Goal: Complete application form

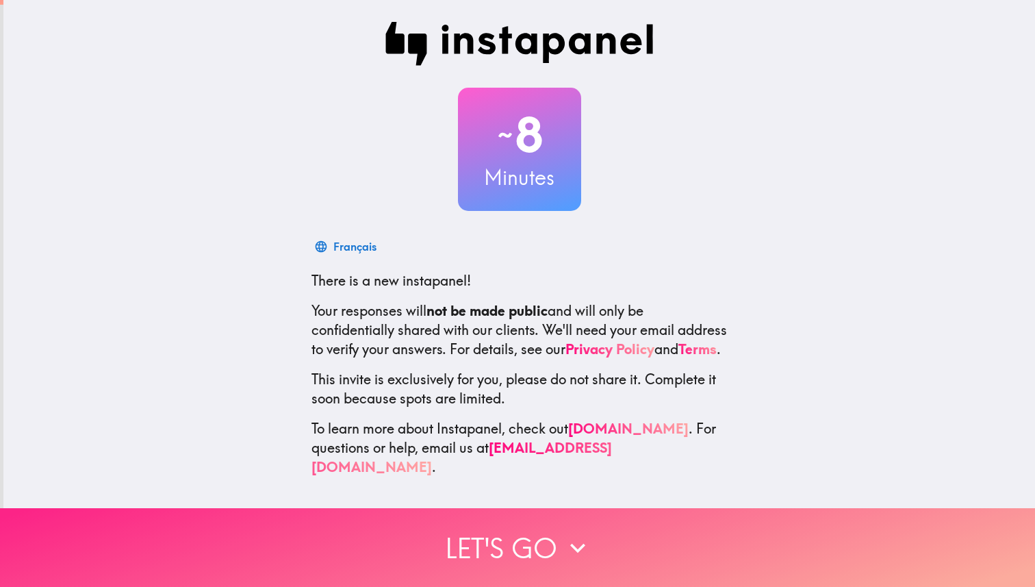
click at [526, 539] on button "Let's go" at bounding box center [517, 547] width 1035 height 79
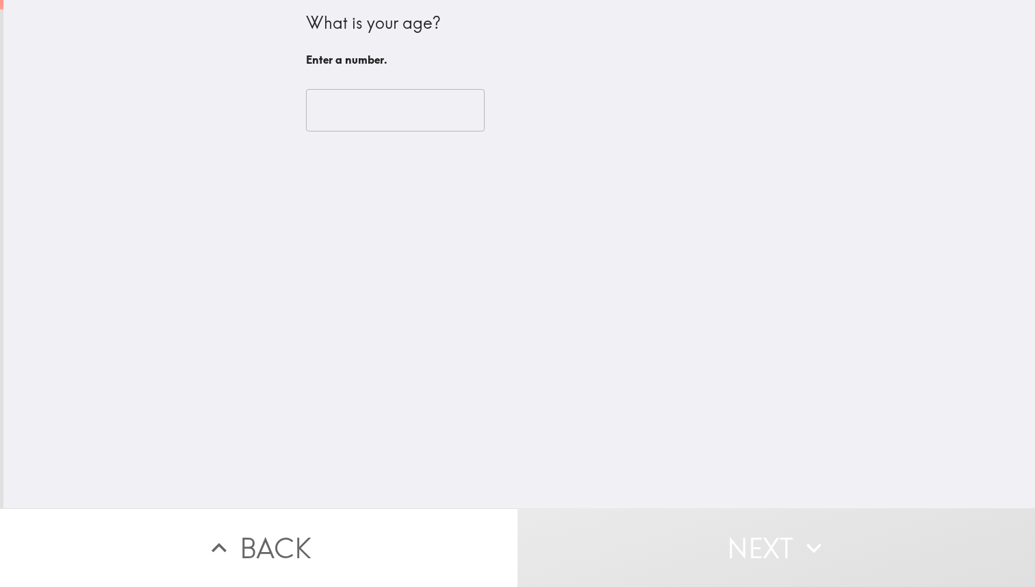
click at [388, 119] on input "number" at bounding box center [395, 110] width 179 height 42
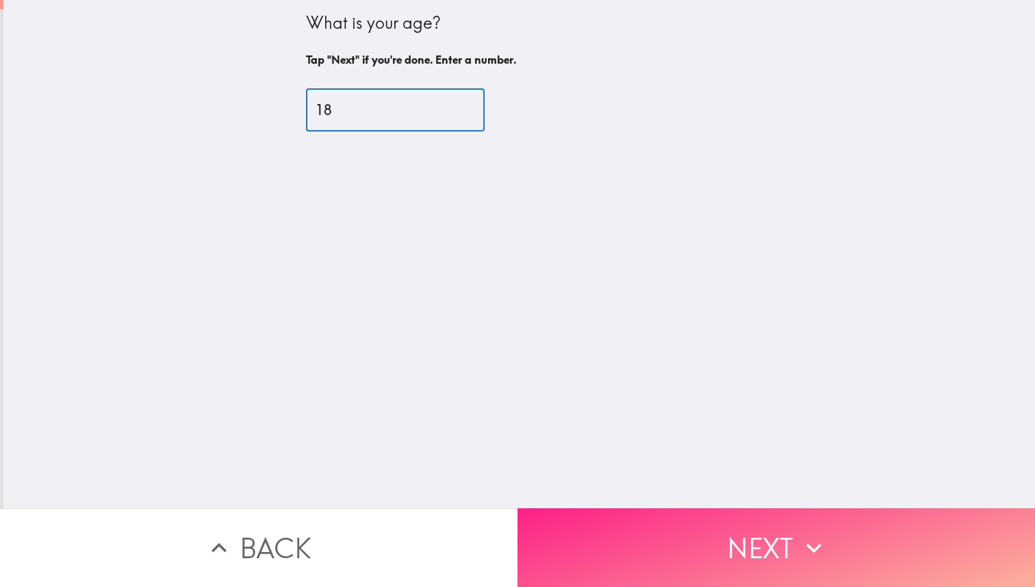
type input "18"
click at [662, 557] on button "Next" at bounding box center [775, 547] width 517 height 79
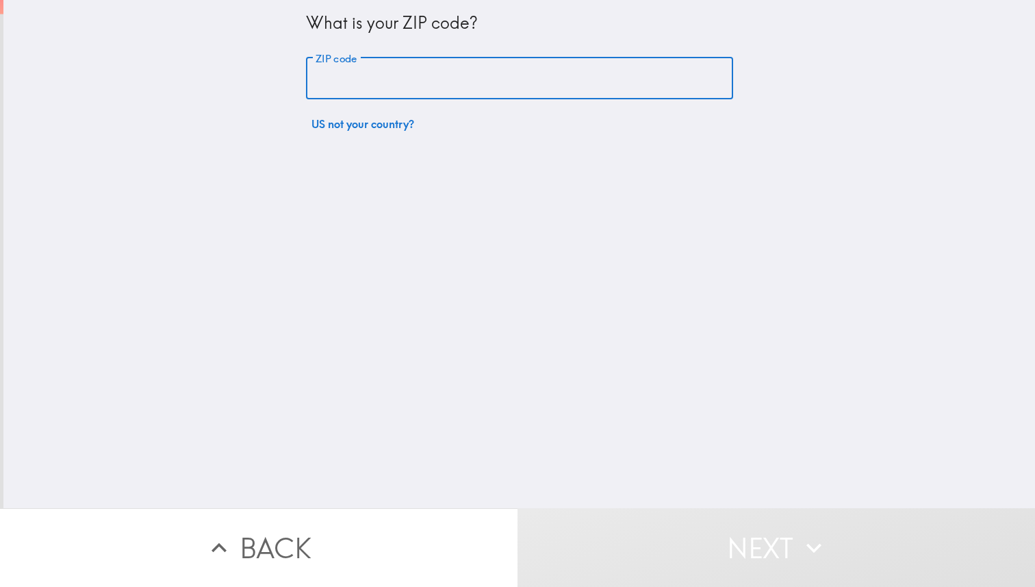
click at [586, 90] on input "ZIP code" at bounding box center [519, 78] width 427 height 42
type input "20147"
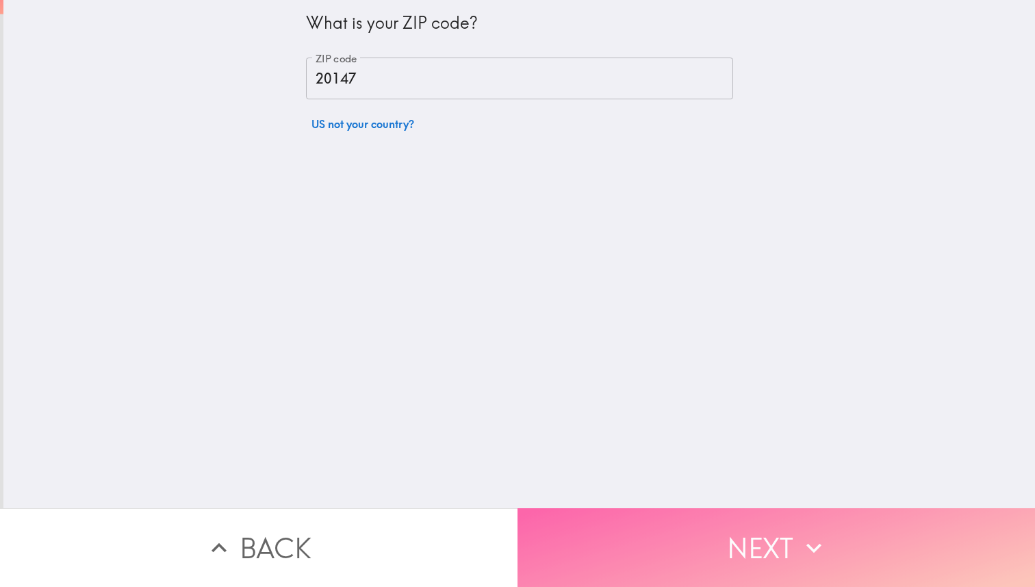
click at [683, 530] on button "Next" at bounding box center [775, 547] width 517 height 79
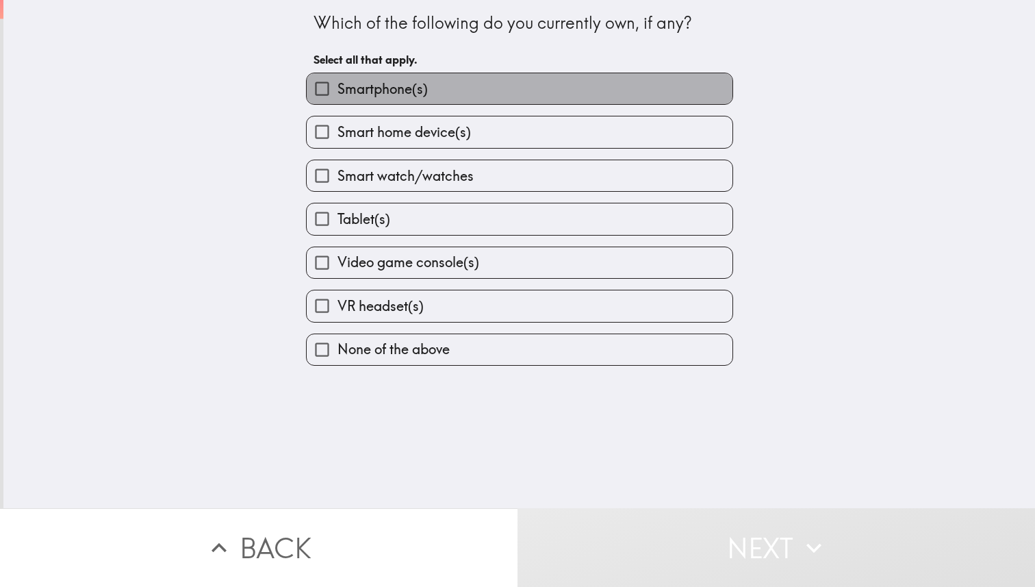
click at [617, 94] on label "Smartphone(s)" at bounding box center [520, 88] width 426 height 31
click at [337, 94] on input "Smartphone(s)" at bounding box center [322, 88] width 31 height 31
checkbox input "true"
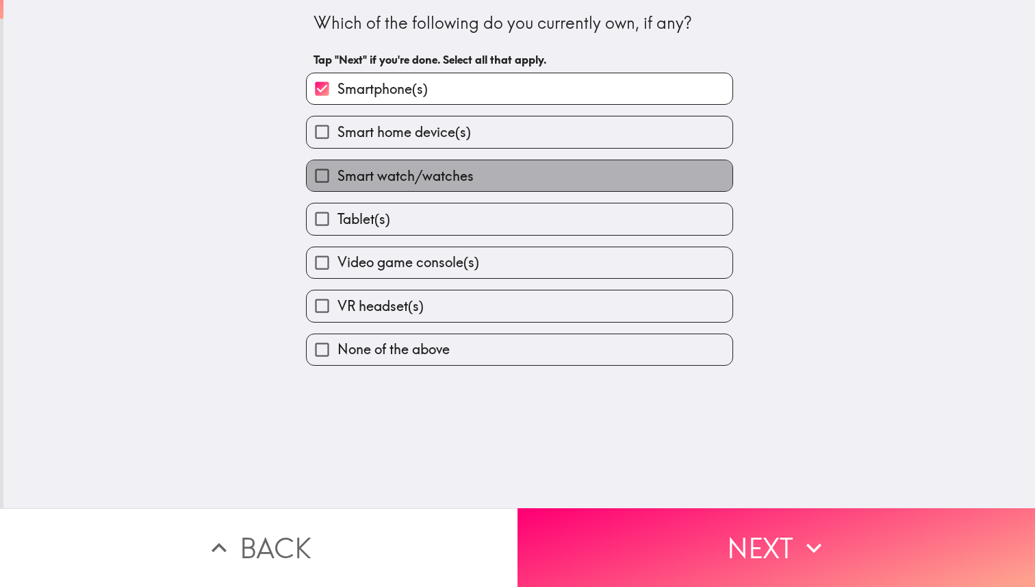
click at [590, 180] on label "Smart watch/watches" at bounding box center [520, 175] width 426 height 31
click at [337, 180] on input "Smart watch/watches" at bounding box center [322, 175] width 31 height 31
checkbox input "true"
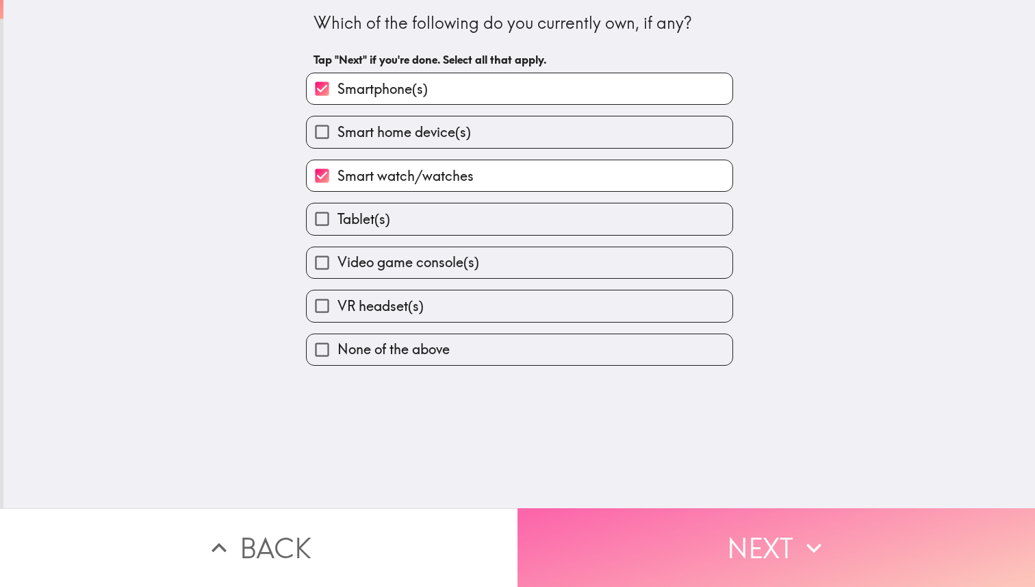
click at [673, 553] on button "Next" at bounding box center [775, 547] width 517 height 79
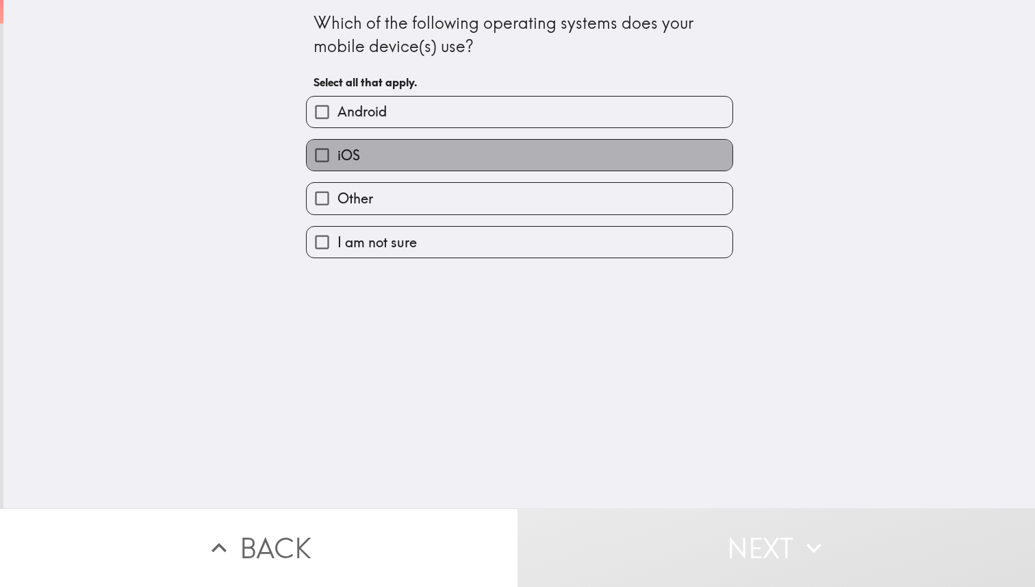
click at [643, 159] on label "iOS" at bounding box center [520, 155] width 426 height 31
click at [337, 159] on input "iOS" at bounding box center [322, 155] width 31 height 31
checkbox input "true"
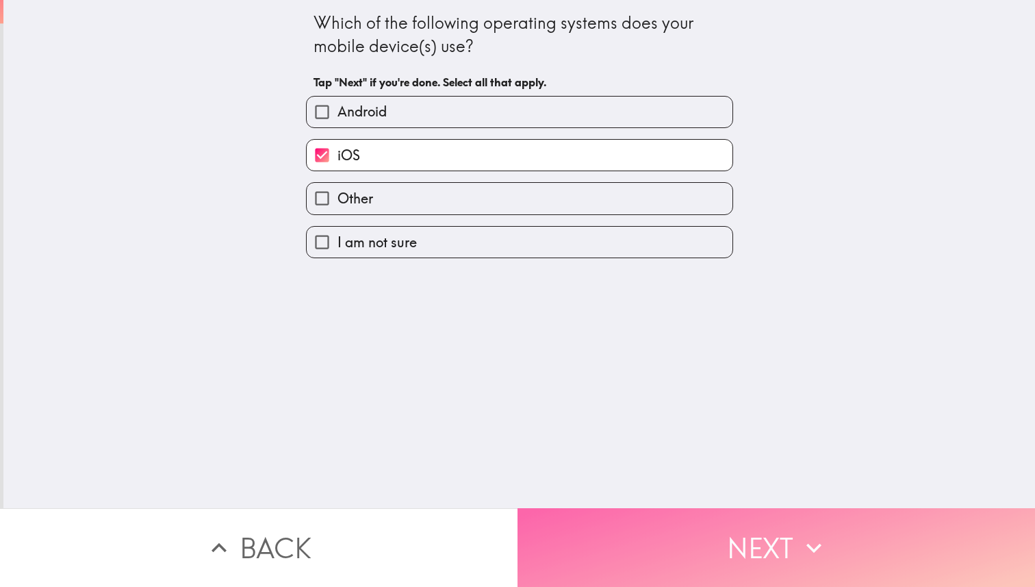
click at [683, 578] on button "Next" at bounding box center [775, 547] width 517 height 79
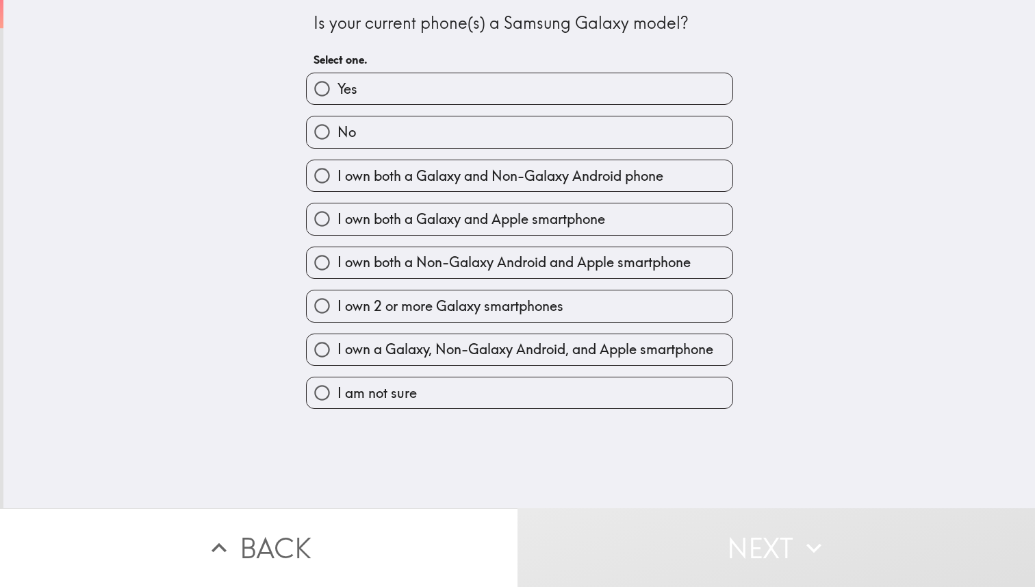
click at [686, 131] on label "No" at bounding box center [520, 131] width 426 height 31
click at [337, 131] on input "No" at bounding box center [322, 131] width 31 height 31
radio input "true"
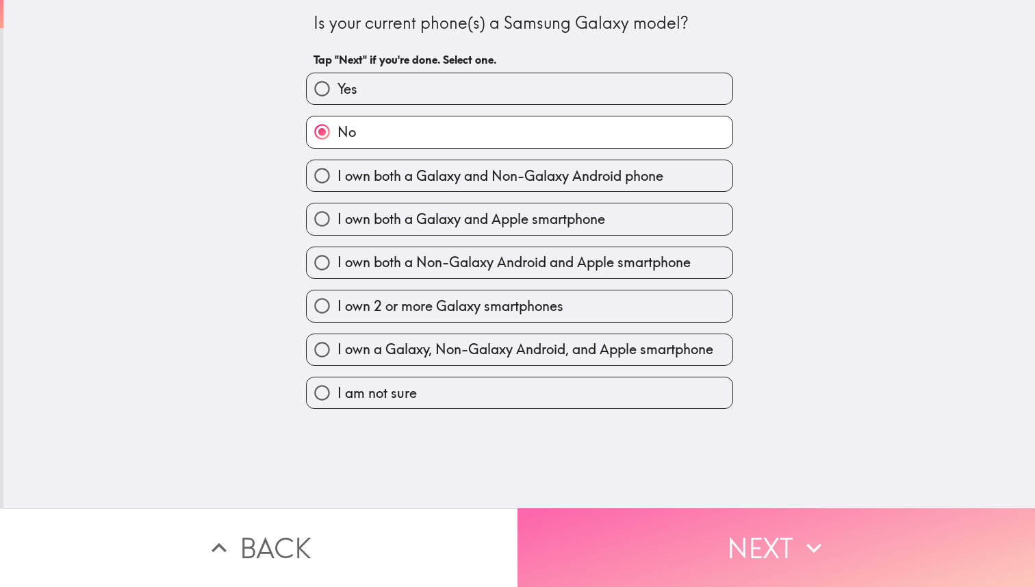
click at [636, 567] on button "Next" at bounding box center [775, 547] width 517 height 79
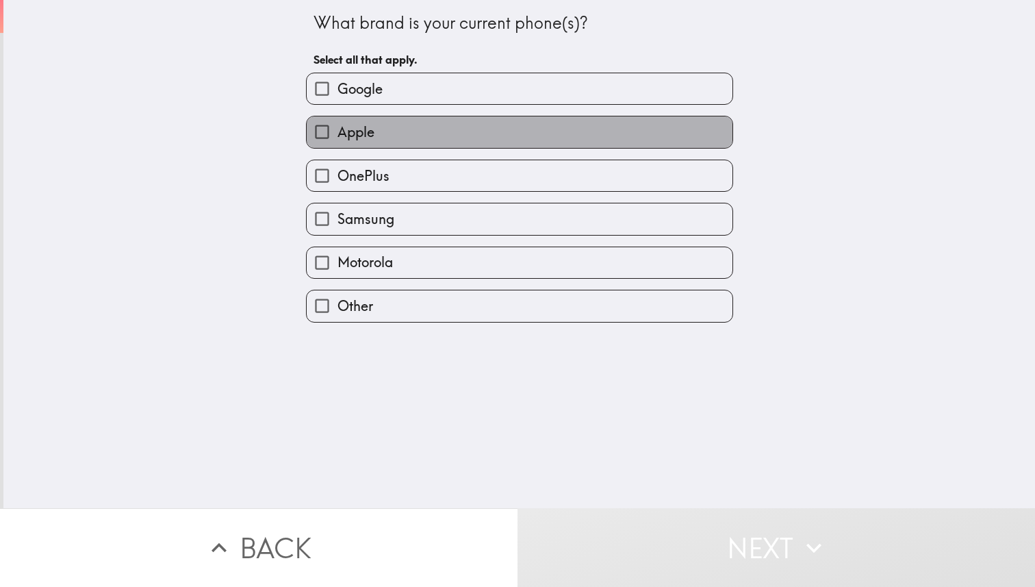
click at [637, 126] on label "Apple" at bounding box center [520, 131] width 426 height 31
click at [337, 126] on input "Apple" at bounding box center [322, 131] width 31 height 31
checkbox input "true"
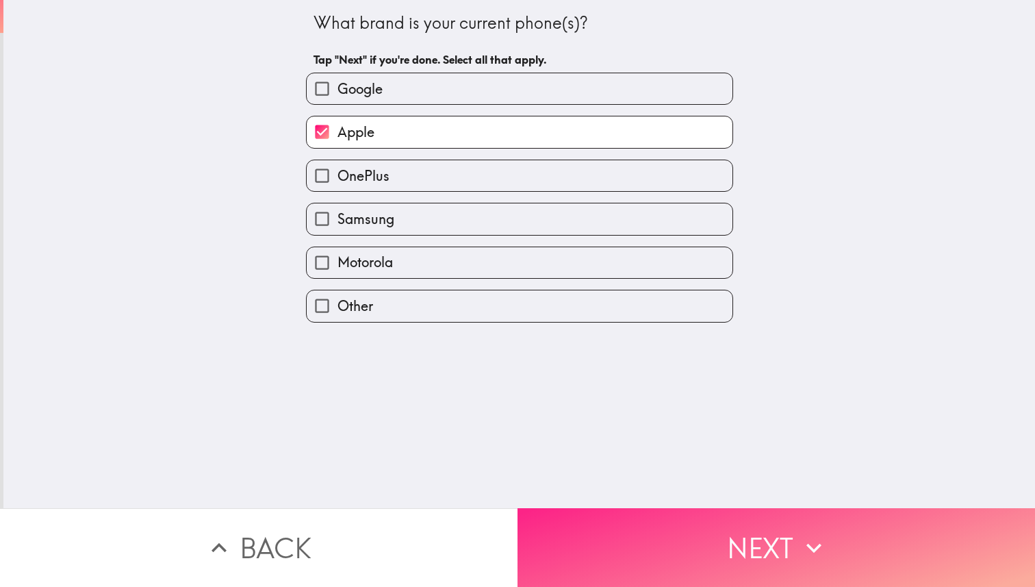
click at [663, 521] on button "Next" at bounding box center [775, 547] width 517 height 79
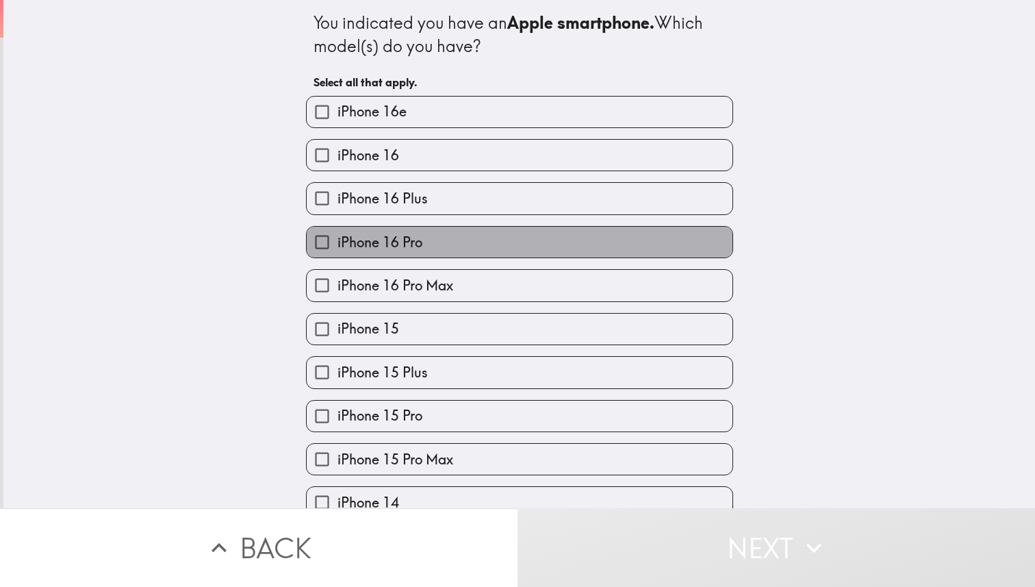
click at [589, 240] on label "iPhone 16 Pro" at bounding box center [520, 242] width 426 height 31
click at [337, 240] on input "iPhone 16 Pro" at bounding box center [322, 242] width 31 height 31
checkbox input "true"
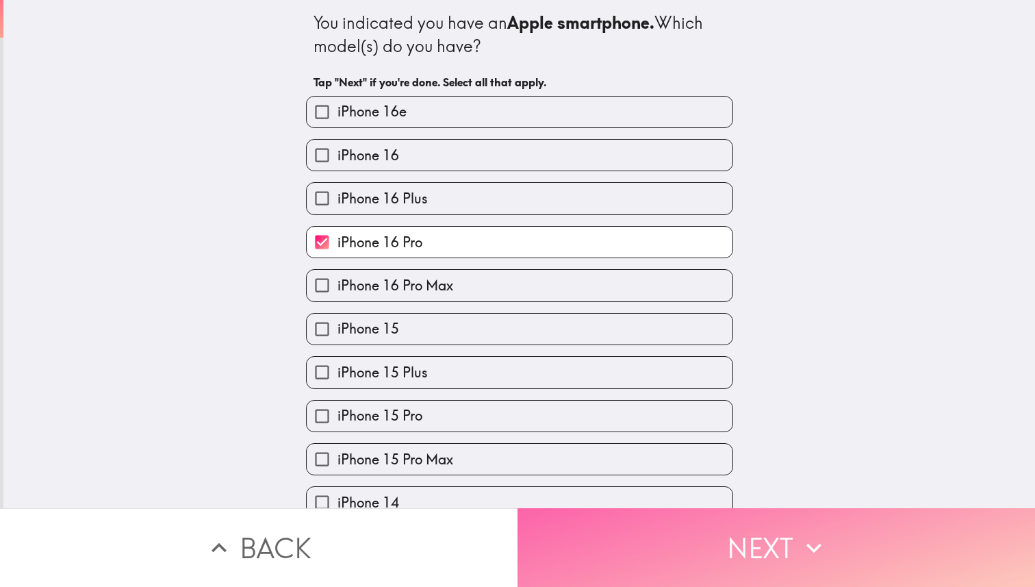
click at [669, 584] on button "Next" at bounding box center [775, 547] width 517 height 79
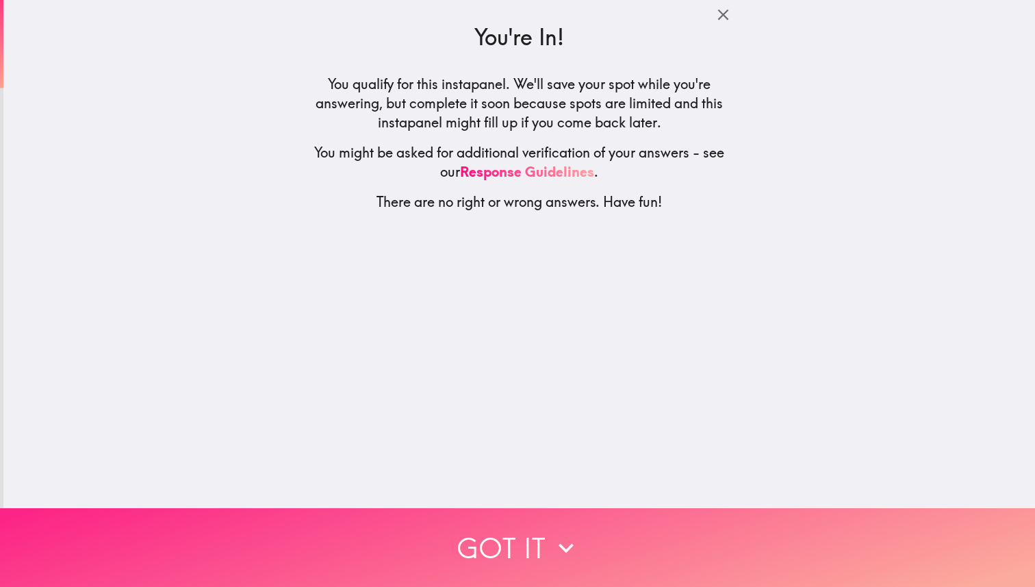
click at [637, 553] on button "Got it" at bounding box center [517, 547] width 1035 height 79
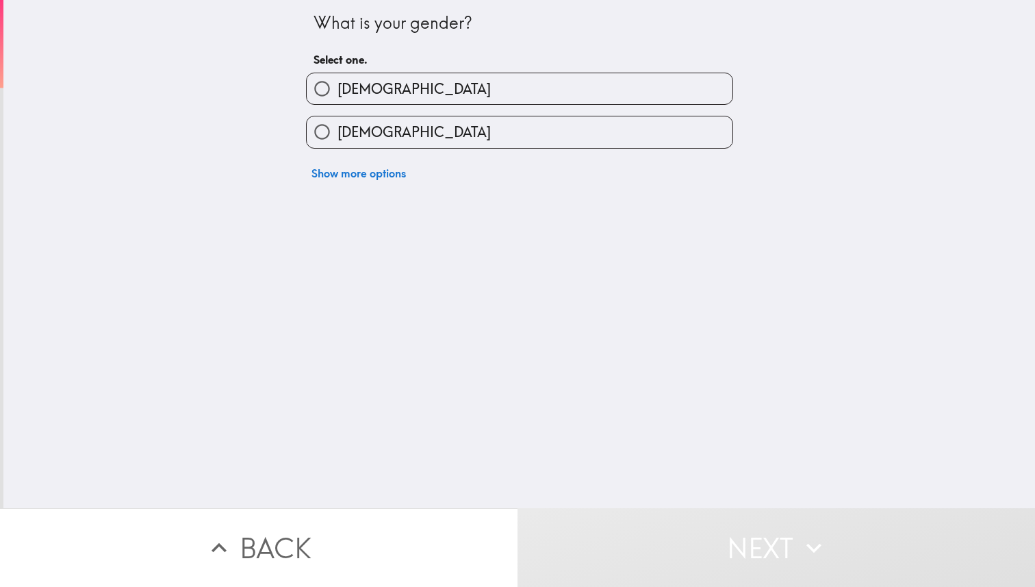
click at [680, 149] on div "Show more options" at bounding box center [514, 168] width 438 height 38
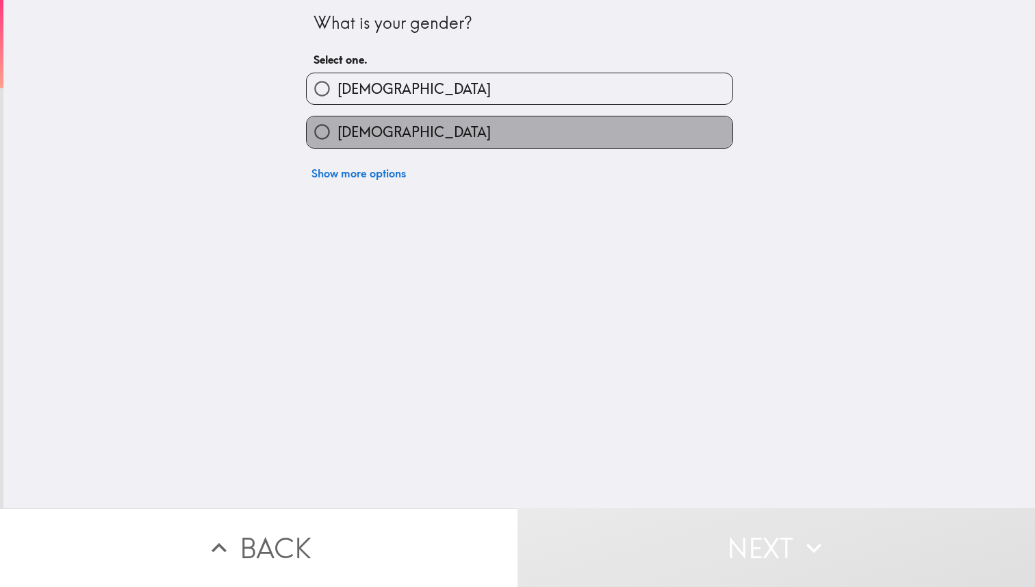
click at [684, 128] on label "[DEMOGRAPHIC_DATA]" at bounding box center [520, 131] width 426 height 31
click at [337, 128] on input "[DEMOGRAPHIC_DATA]" at bounding box center [322, 131] width 31 height 31
radio input "true"
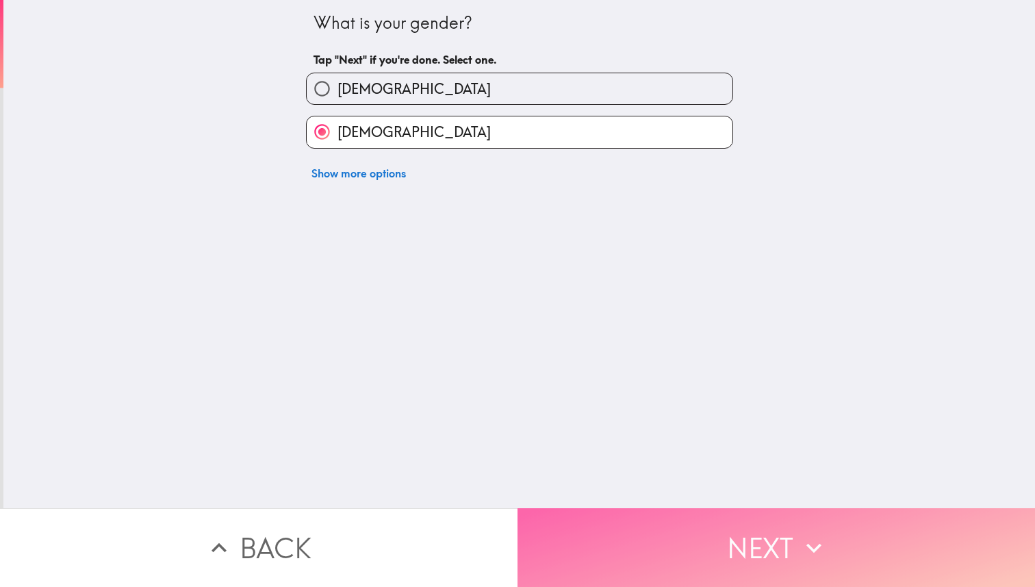
click at [715, 586] on button "Next" at bounding box center [775, 547] width 517 height 79
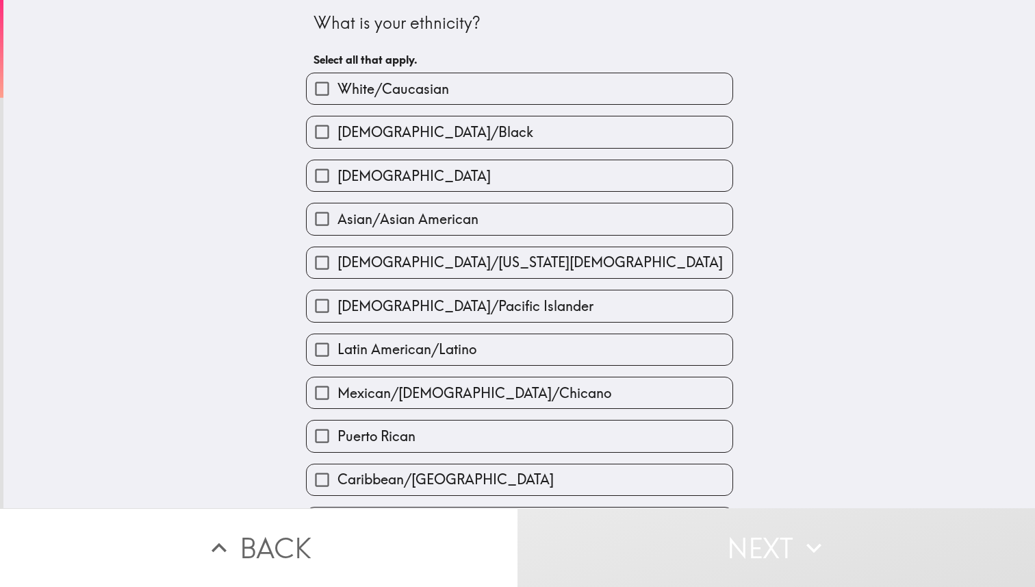
click at [919, 320] on div "What is your ethnicity? Select all that apply. White/[DEMOGRAPHIC_DATA]/[DEMOGR…" at bounding box center [518, 254] width 1031 height 508
click at [615, 225] on label "Asian/Asian American" at bounding box center [520, 218] width 426 height 31
click at [337, 225] on input "Asian/Asian American" at bounding box center [322, 218] width 31 height 31
checkbox input "true"
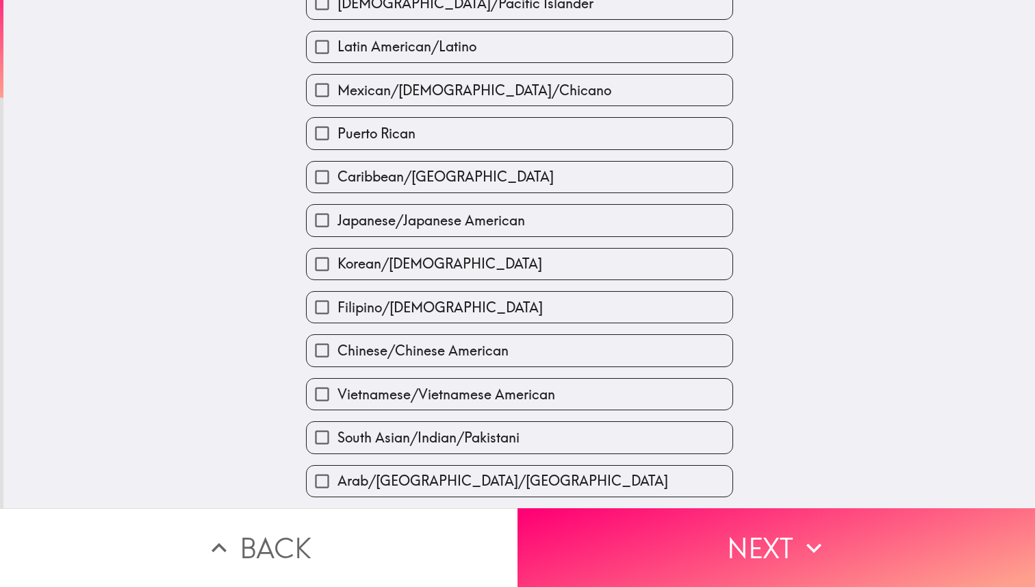
scroll to position [299, 0]
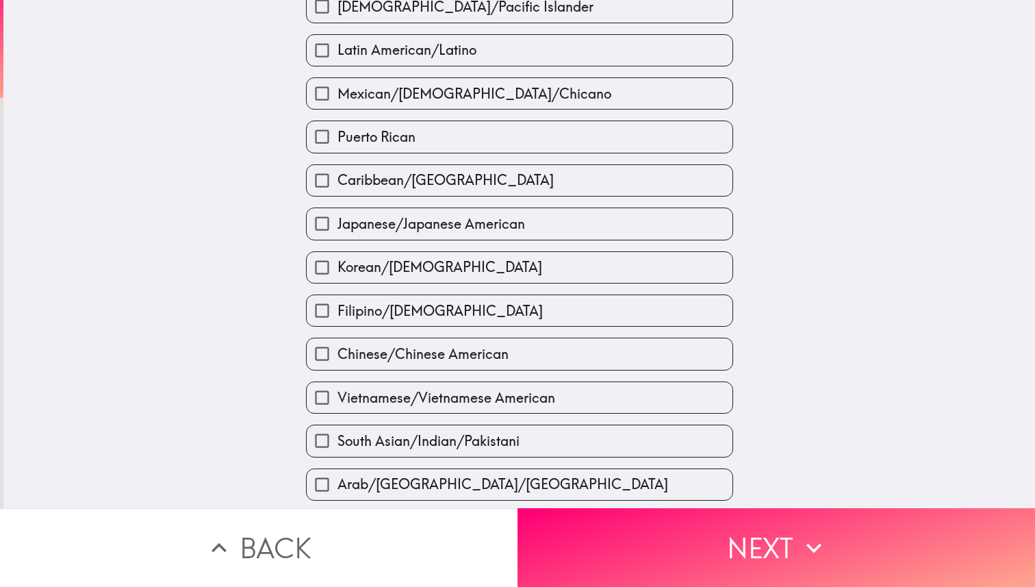
click at [628, 456] on label "South Asian/Indian/Pakistani" at bounding box center [520, 440] width 426 height 31
click at [337, 456] on input "South Asian/Indian/Pakistani" at bounding box center [322, 440] width 31 height 31
checkbox input "true"
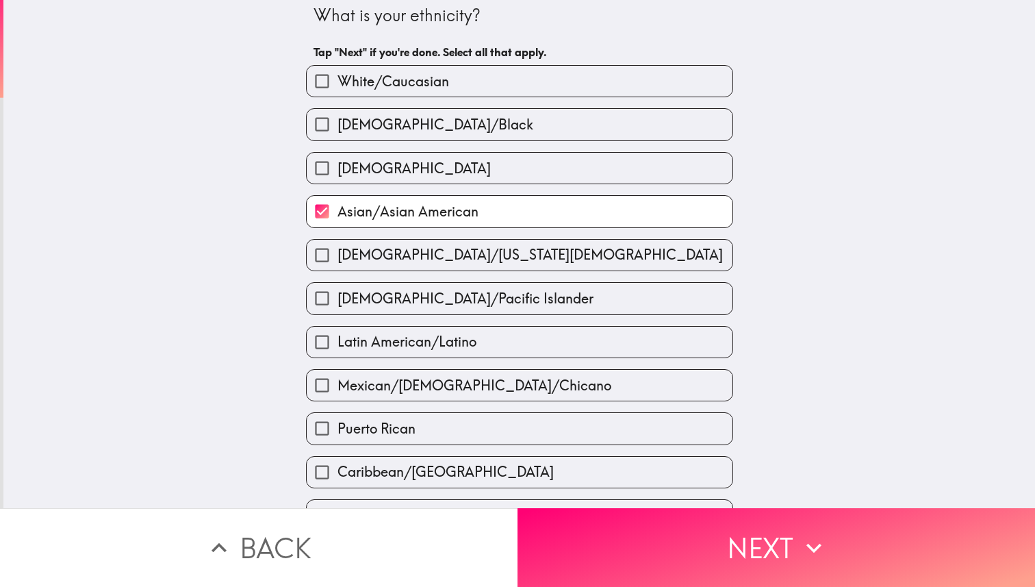
scroll to position [0, 0]
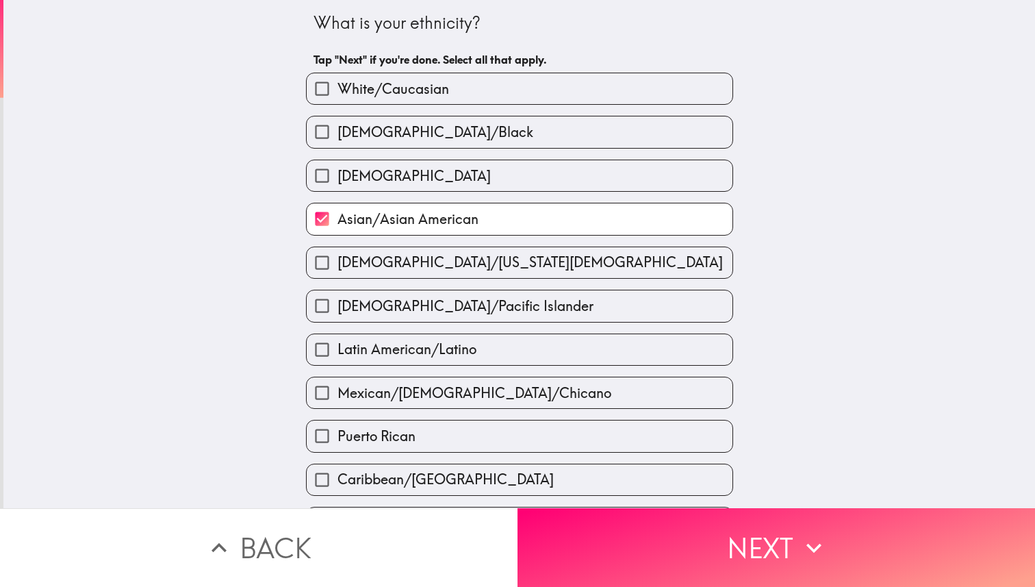
click at [569, 214] on label "Asian/Asian American" at bounding box center [520, 218] width 426 height 31
click at [337, 214] on input "Asian/Asian American" at bounding box center [322, 218] width 31 height 31
checkbox input "false"
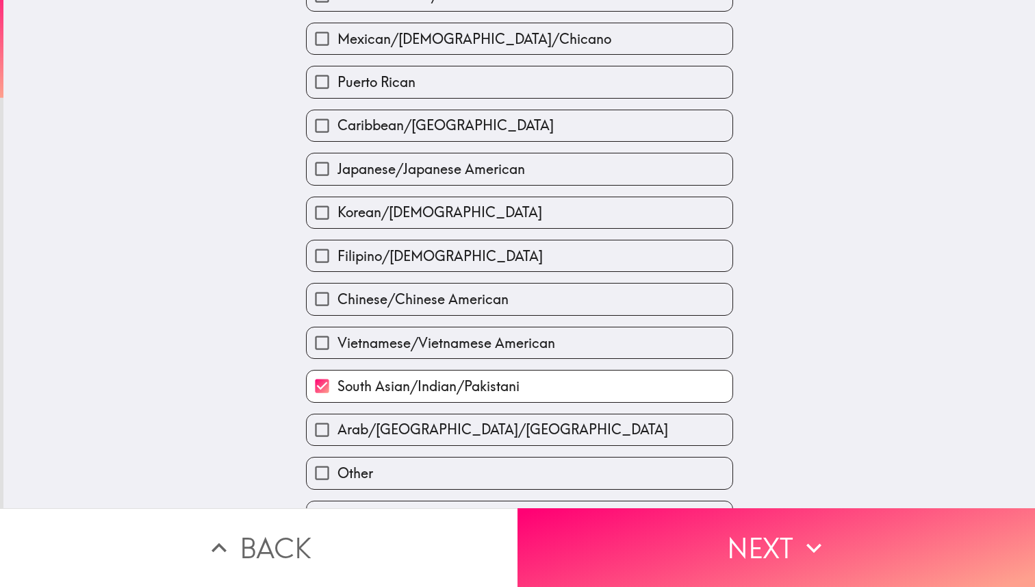
scroll to position [391, 0]
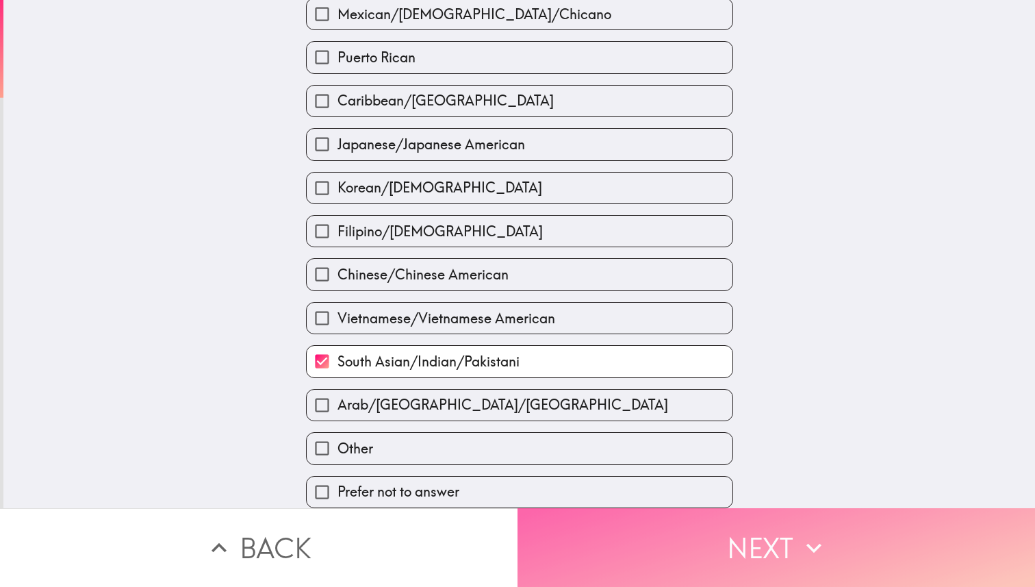
click at [655, 550] on button "Next" at bounding box center [775, 547] width 517 height 79
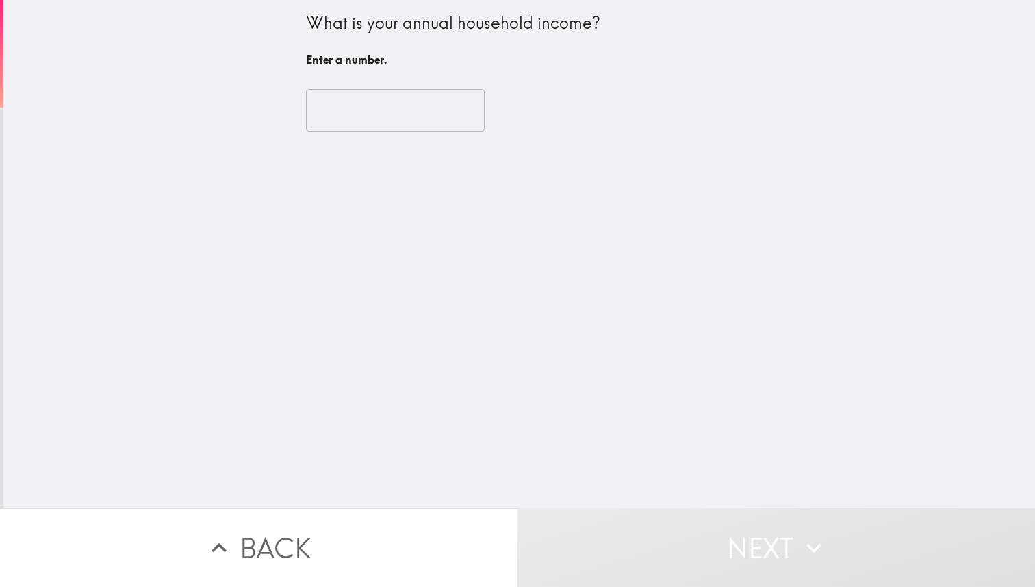
click at [414, 117] on input "number" at bounding box center [395, 110] width 179 height 42
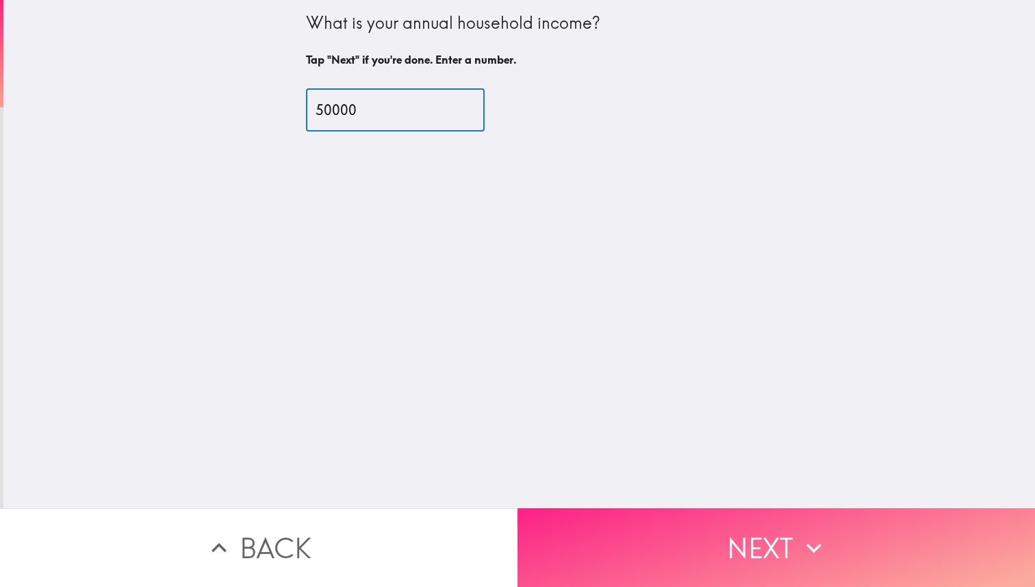
type input "50000"
click at [644, 554] on button "Next" at bounding box center [775, 547] width 517 height 79
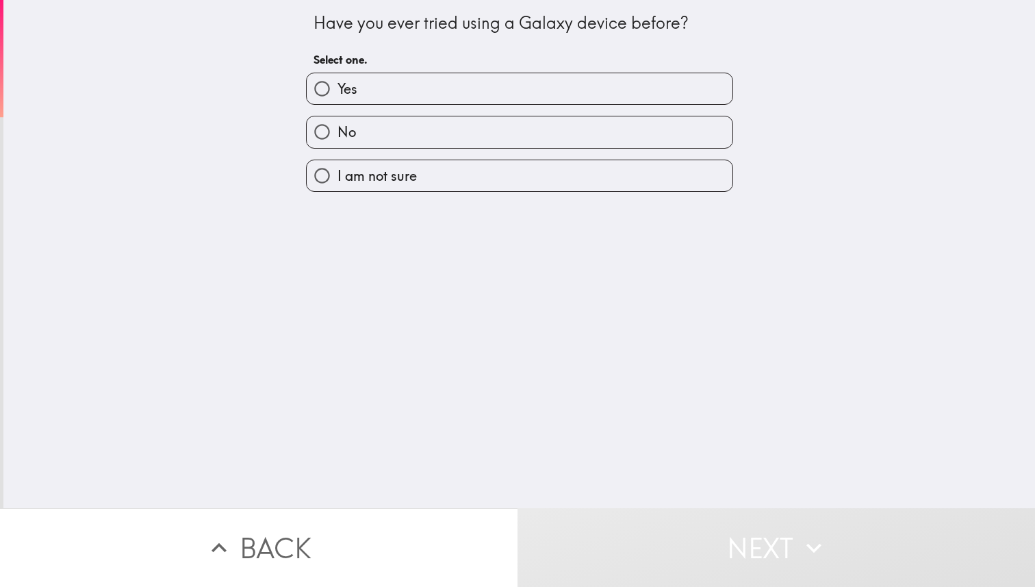
click at [568, 112] on div "No" at bounding box center [514, 126] width 438 height 43
click at [559, 58] on h6 "Select one." at bounding box center [519, 59] width 412 height 15
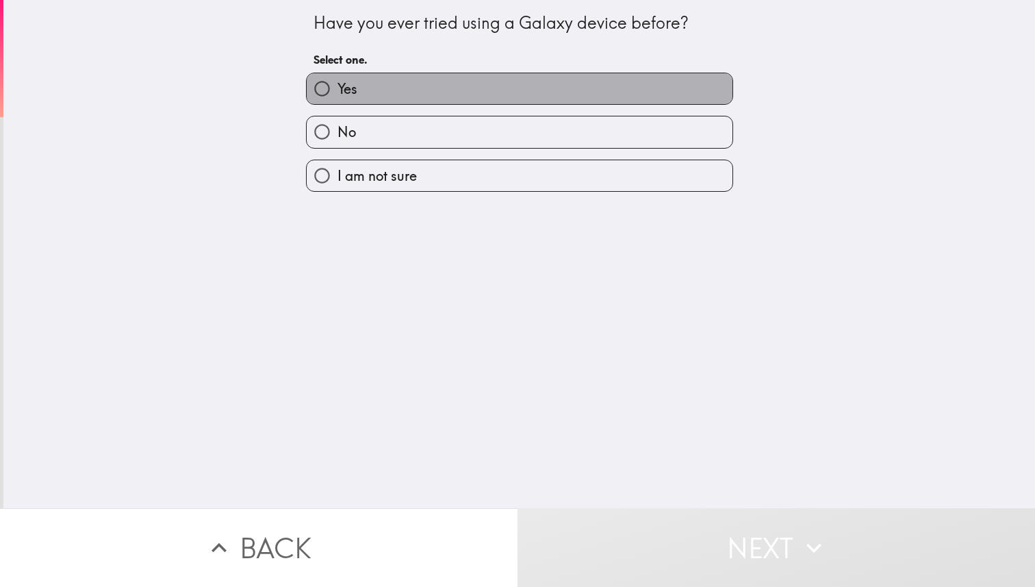
click at [554, 103] on label "Yes" at bounding box center [520, 88] width 426 height 31
click at [337, 103] on input "Yes" at bounding box center [322, 88] width 31 height 31
radio input "true"
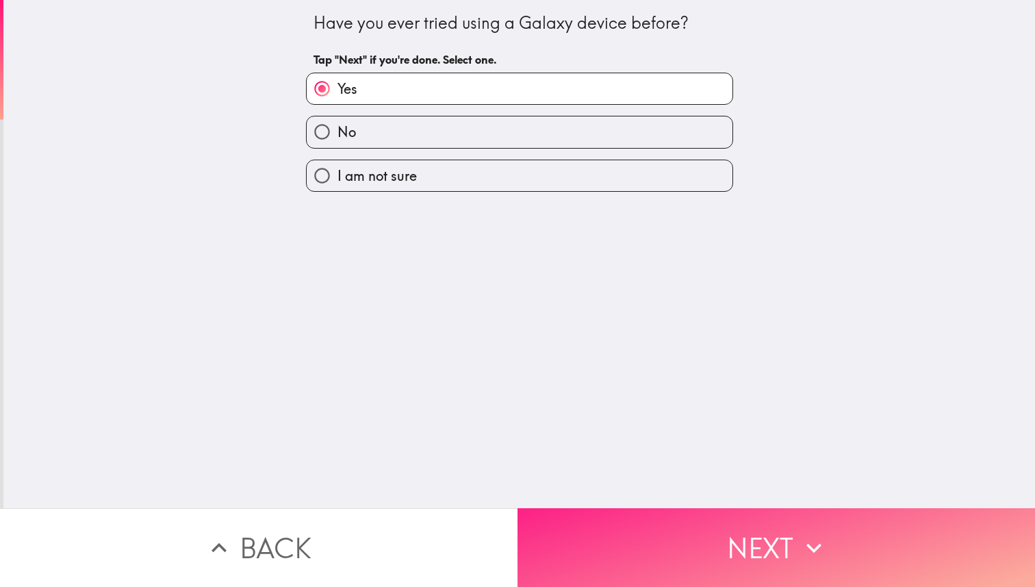
click at [611, 565] on button "Next" at bounding box center [775, 547] width 517 height 79
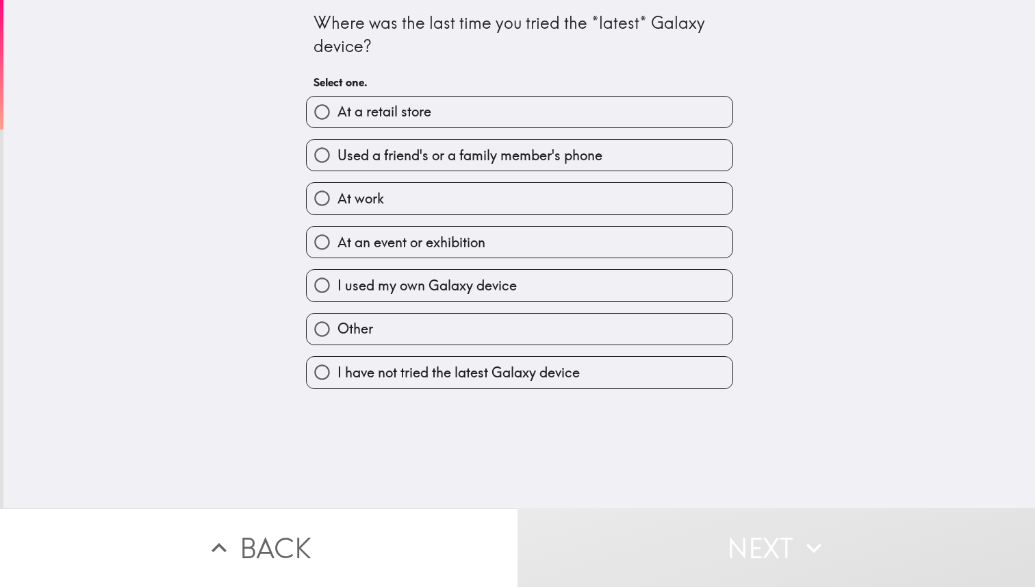
click at [593, 107] on label "At a retail store" at bounding box center [520, 111] width 426 height 31
click at [337, 107] on input "At a retail store" at bounding box center [322, 111] width 31 height 31
radio input "true"
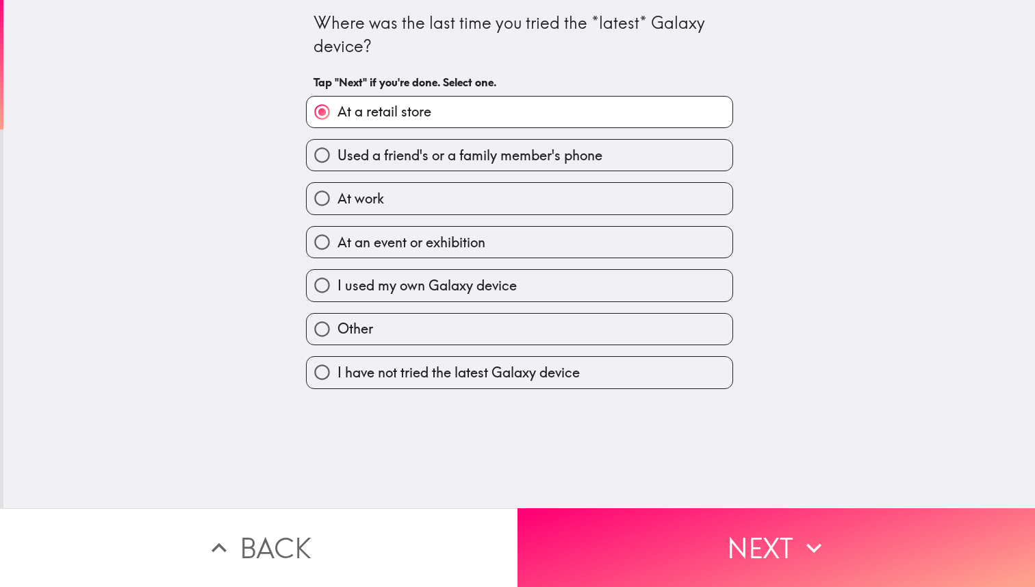
click at [589, 148] on span "Used a friend's or a family member's phone" at bounding box center [469, 155] width 265 height 19
click at [337, 148] on input "Used a friend's or a family member's phone" at bounding box center [322, 155] width 31 height 31
radio input "true"
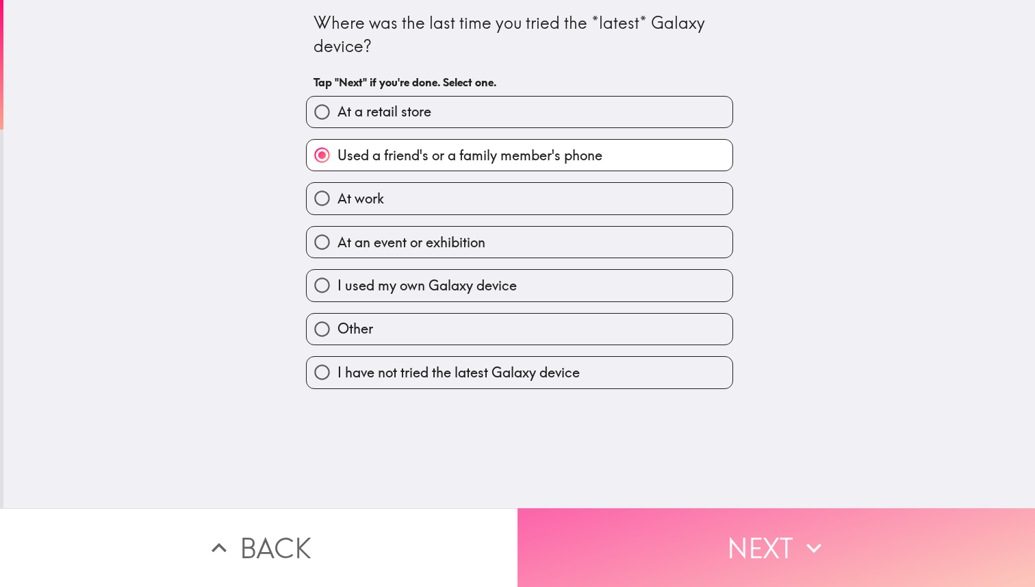
click at [667, 568] on button "Next" at bounding box center [775, 547] width 517 height 79
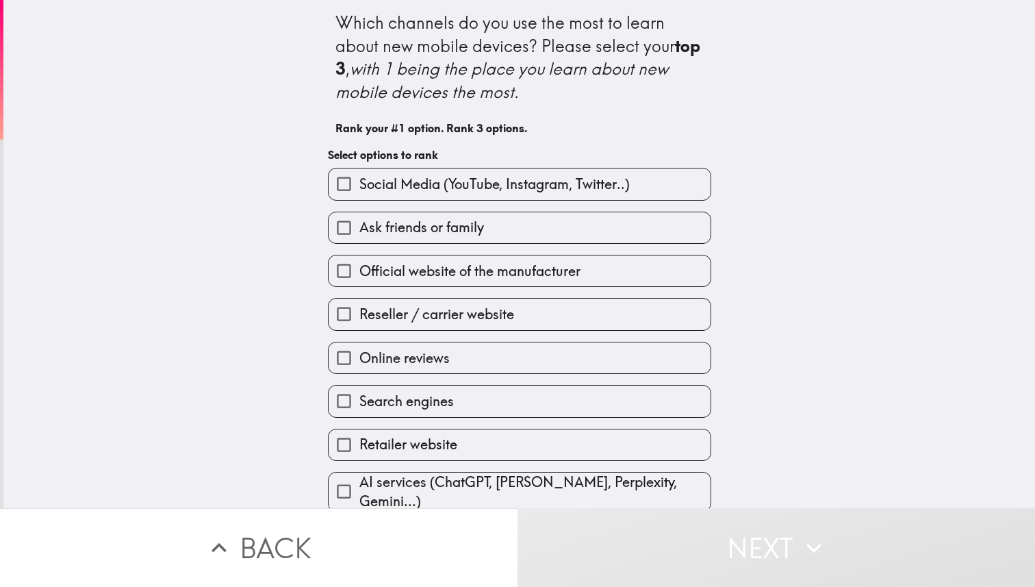
click at [630, 201] on div "Ask friends or family" at bounding box center [514, 222] width 394 height 43
click at [629, 196] on label "Social Media (YouTube, Instagram, Twitter..)" at bounding box center [520, 183] width 382 height 31
click at [359, 196] on input "Social Media (YouTube, Instagram, Twitter..)" at bounding box center [344, 183] width 31 height 31
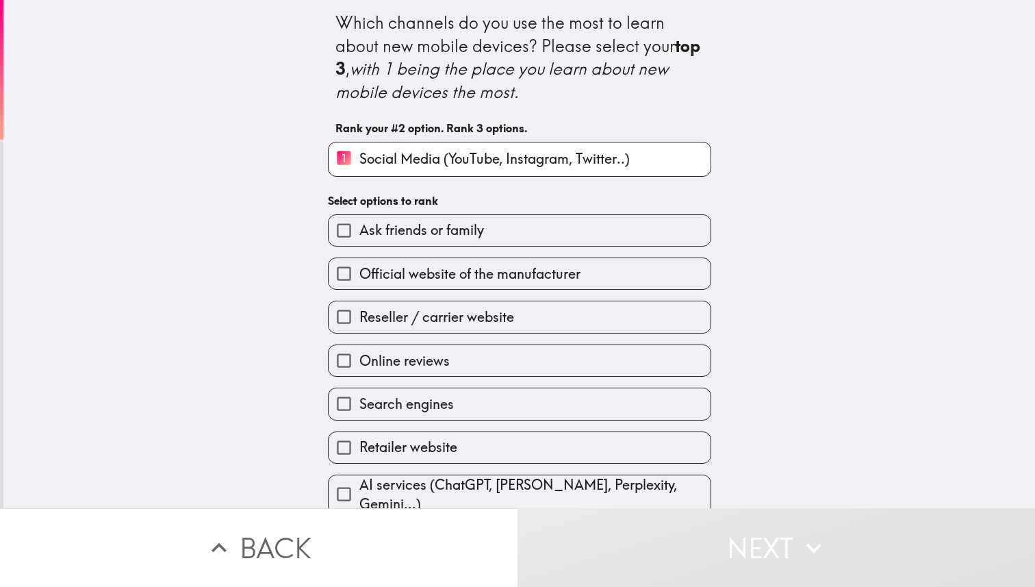
scroll to position [4, 0]
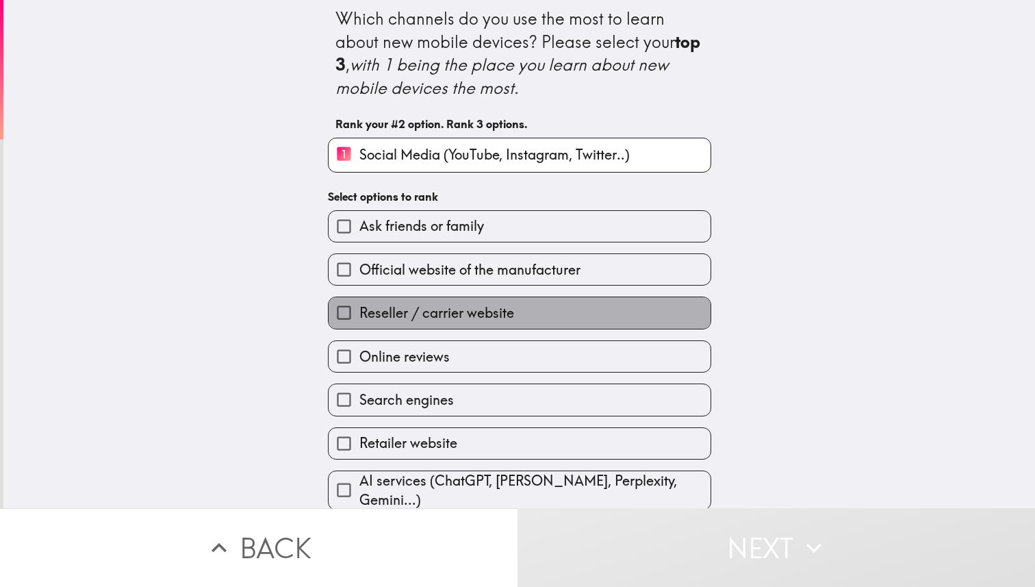
click at [566, 302] on label "Reseller / carrier website" at bounding box center [520, 312] width 382 height 31
click at [359, 302] on input "Reseller / carrier website" at bounding box center [344, 312] width 31 height 31
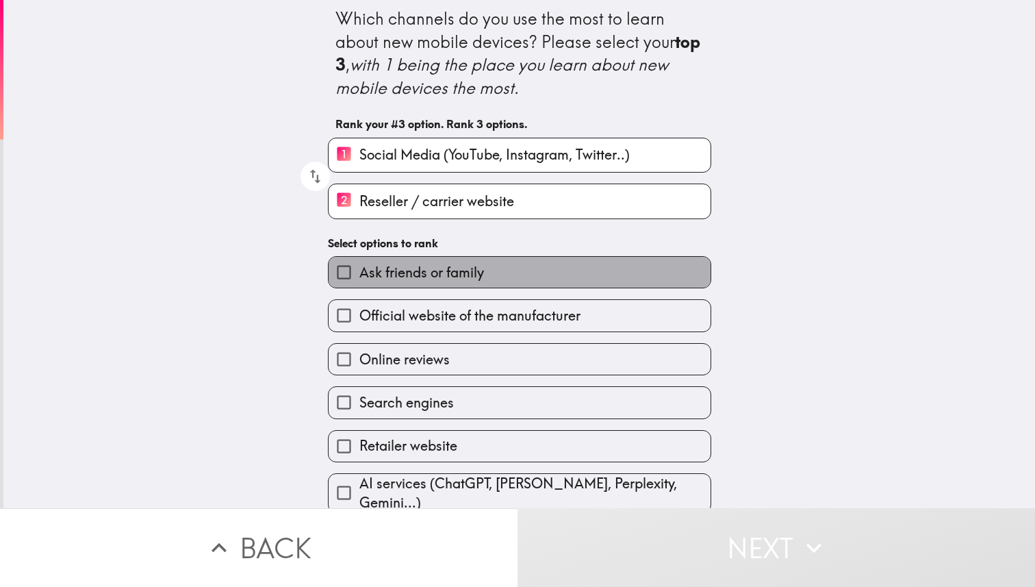
click at [580, 273] on label "Ask friends or family" at bounding box center [520, 272] width 382 height 31
click at [359, 273] on input "Ask friends or family" at bounding box center [344, 272] width 31 height 31
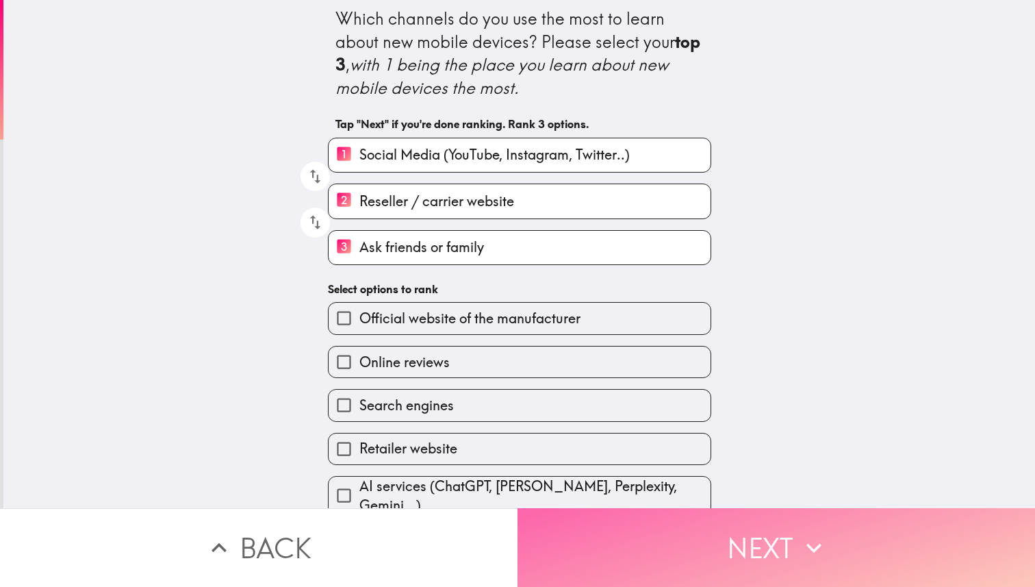
click at [599, 548] on button "Next" at bounding box center [775, 547] width 517 height 79
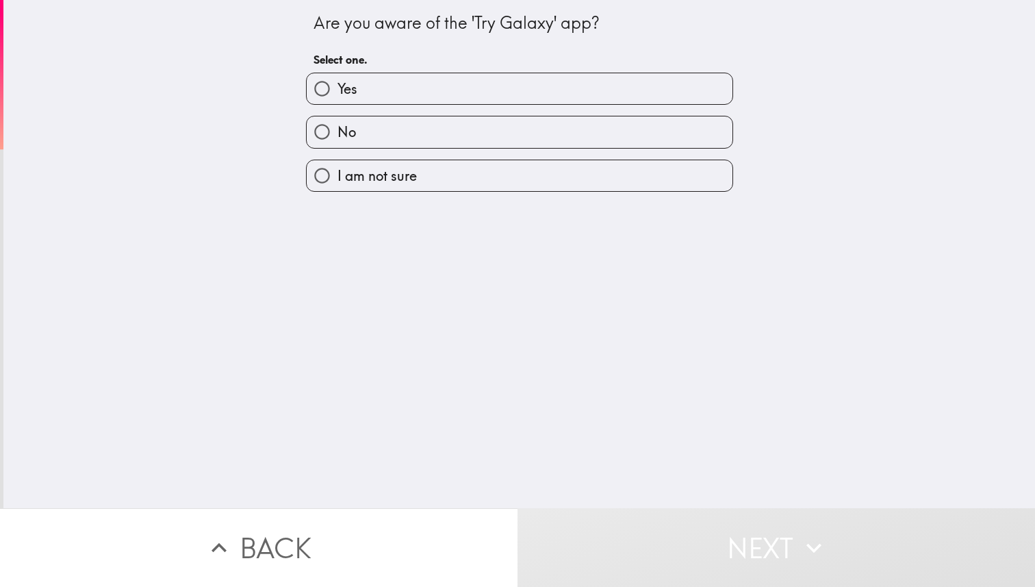
click at [611, 86] on label "Yes" at bounding box center [520, 88] width 426 height 31
click at [337, 86] on input "Yes" at bounding box center [322, 88] width 31 height 31
radio input "true"
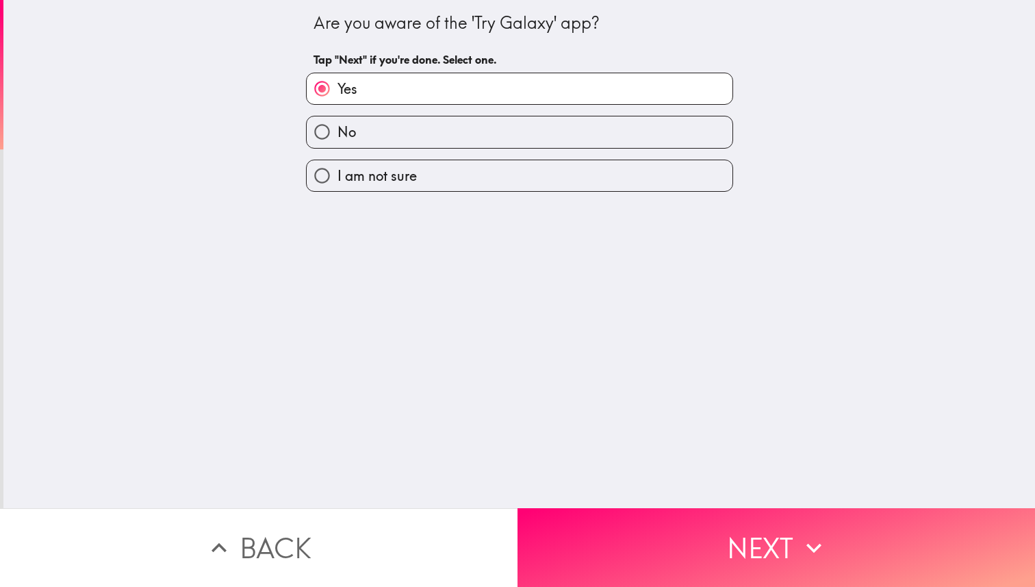
click at [595, 138] on label "No" at bounding box center [520, 131] width 426 height 31
click at [337, 138] on input "No" at bounding box center [322, 131] width 31 height 31
radio input "true"
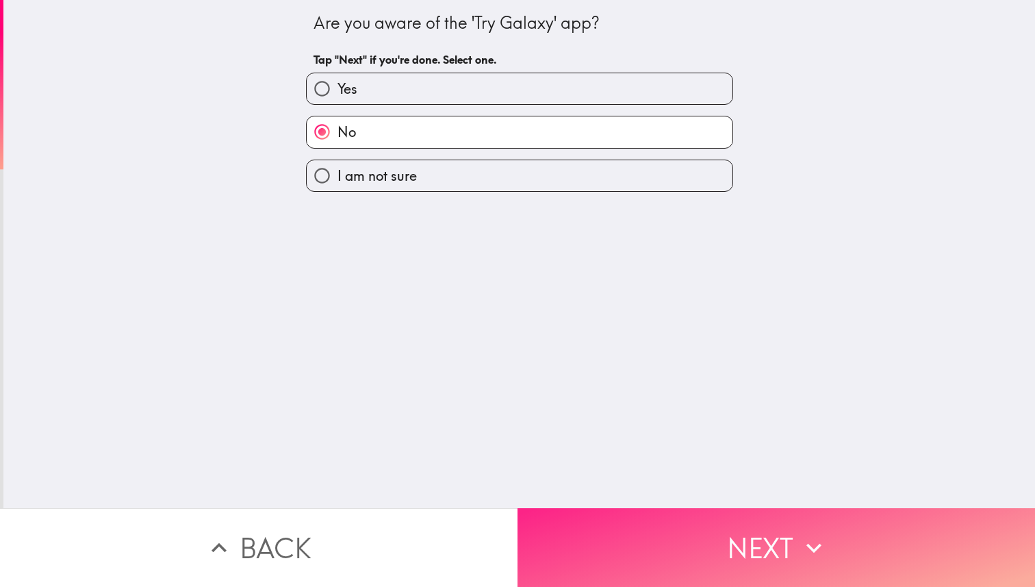
click at [656, 574] on button "Next" at bounding box center [775, 547] width 517 height 79
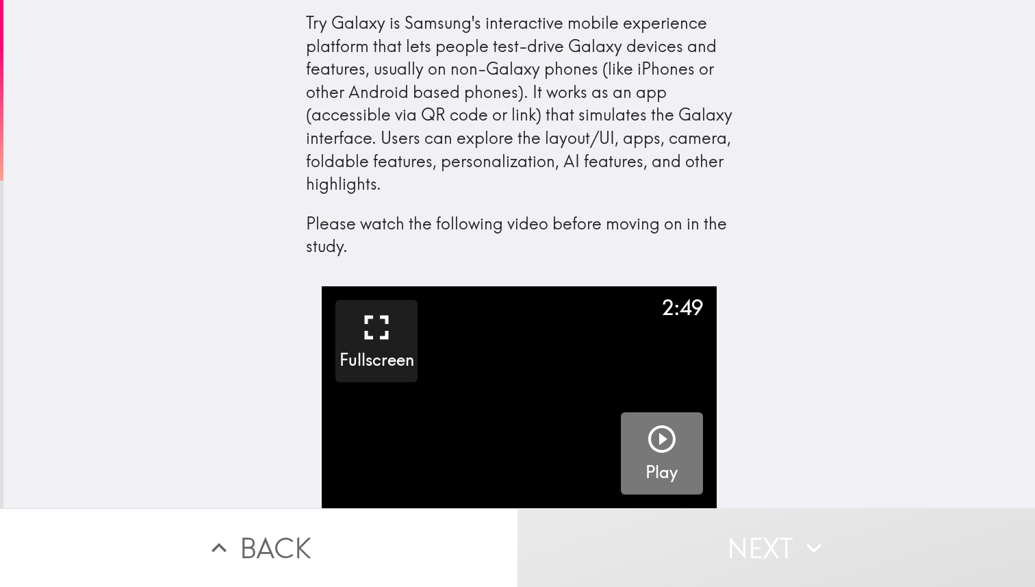
click at [629, 434] on button "Play" at bounding box center [662, 453] width 82 height 82
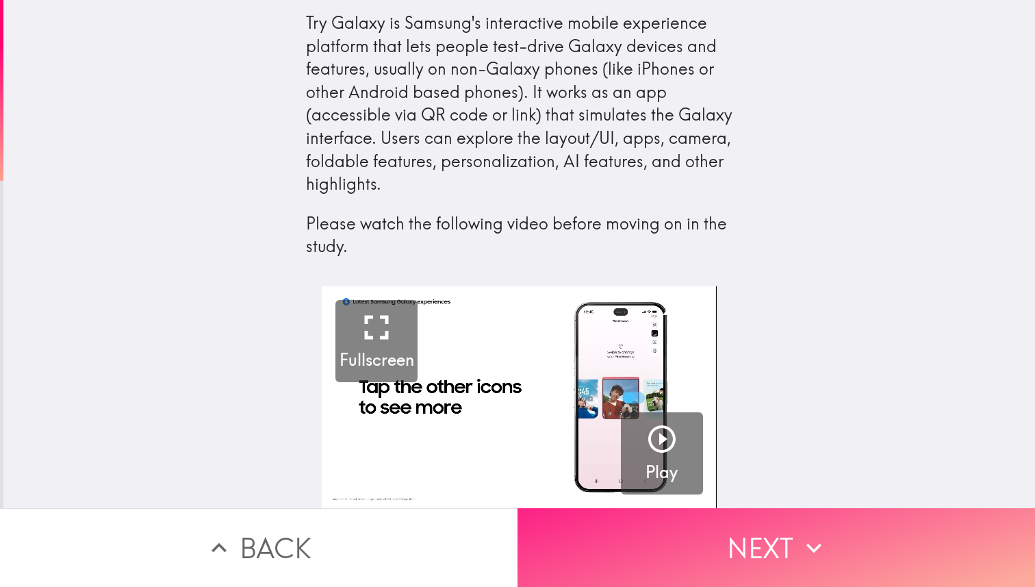
click at [842, 552] on button "Next" at bounding box center [775, 547] width 517 height 79
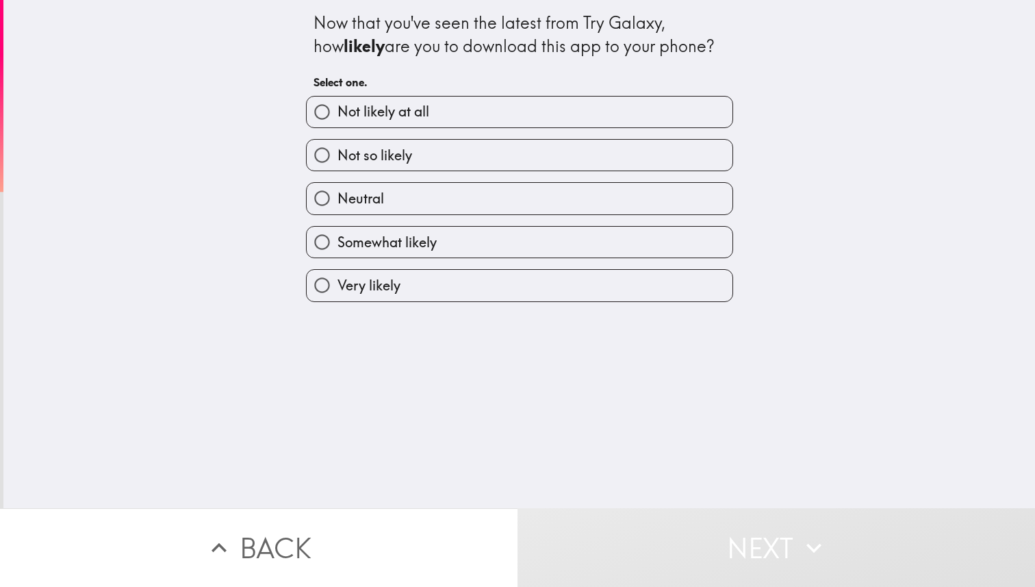
click at [587, 162] on label "Not so likely" at bounding box center [520, 155] width 426 height 31
click at [337, 162] on input "Not so likely" at bounding box center [322, 155] width 31 height 31
radio input "true"
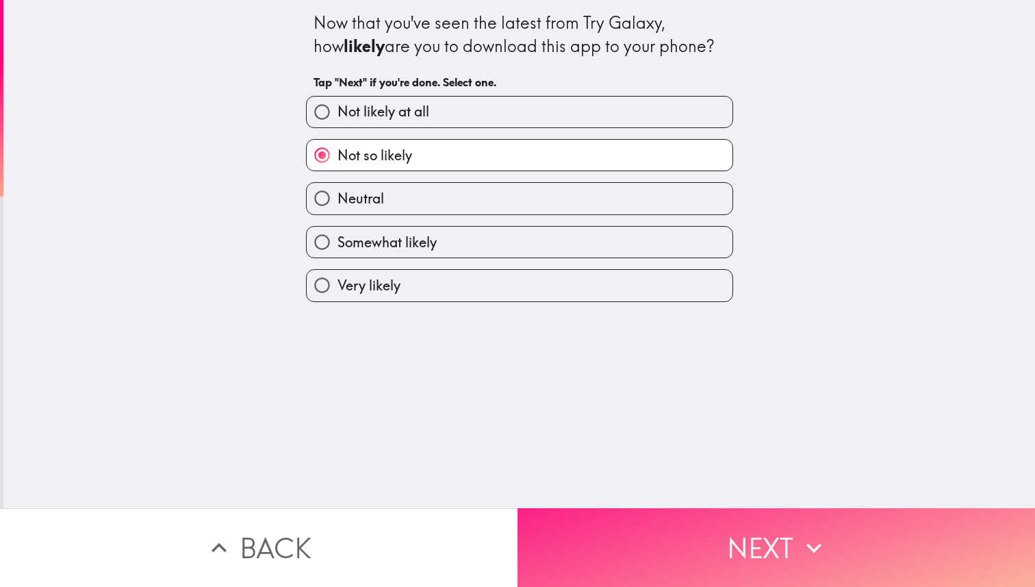
click at [668, 554] on button "Next" at bounding box center [775, 547] width 517 height 79
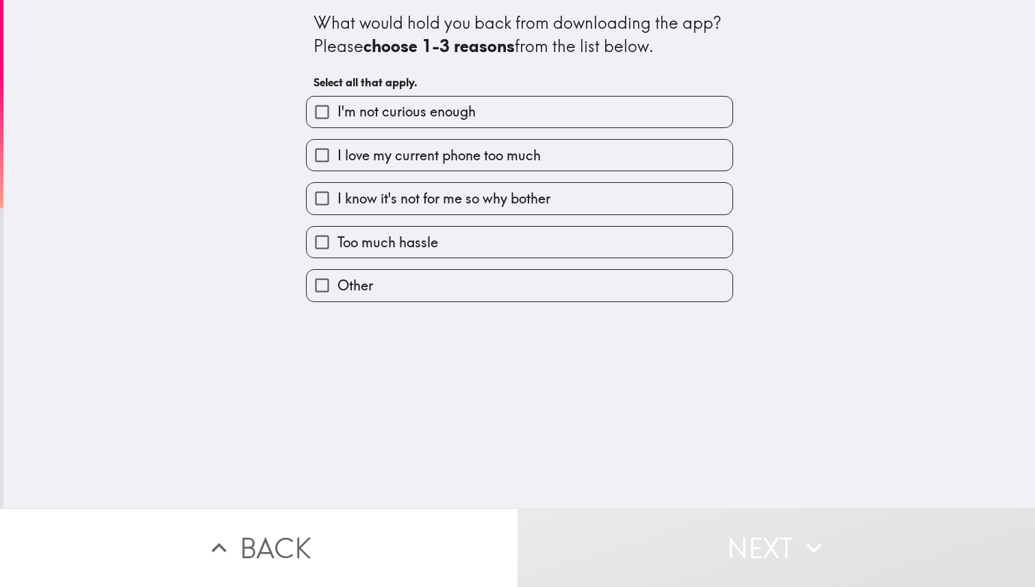
click at [650, 107] on label "I'm not curious enough" at bounding box center [520, 111] width 426 height 31
click at [337, 107] on input "I'm not curious enough" at bounding box center [322, 111] width 31 height 31
checkbox input "true"
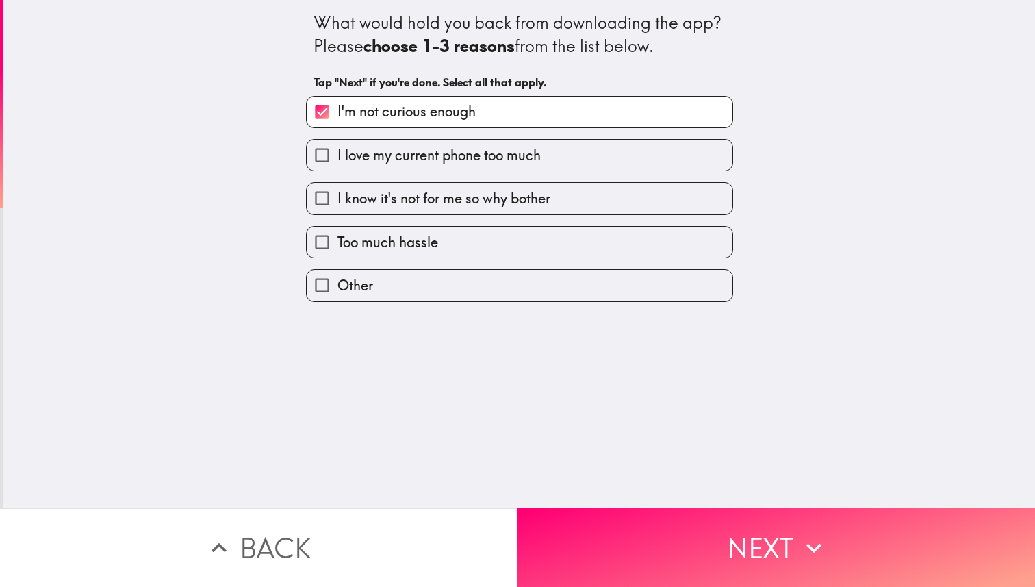
click at [650, 152] on label "I love my current phone too much" at bounding box center [520, 155] width 426 height 31
click at [337, 152] on input "I love my current phone too much" at bounding box center [322, 155] width 31 height 31
checkbox input "true"
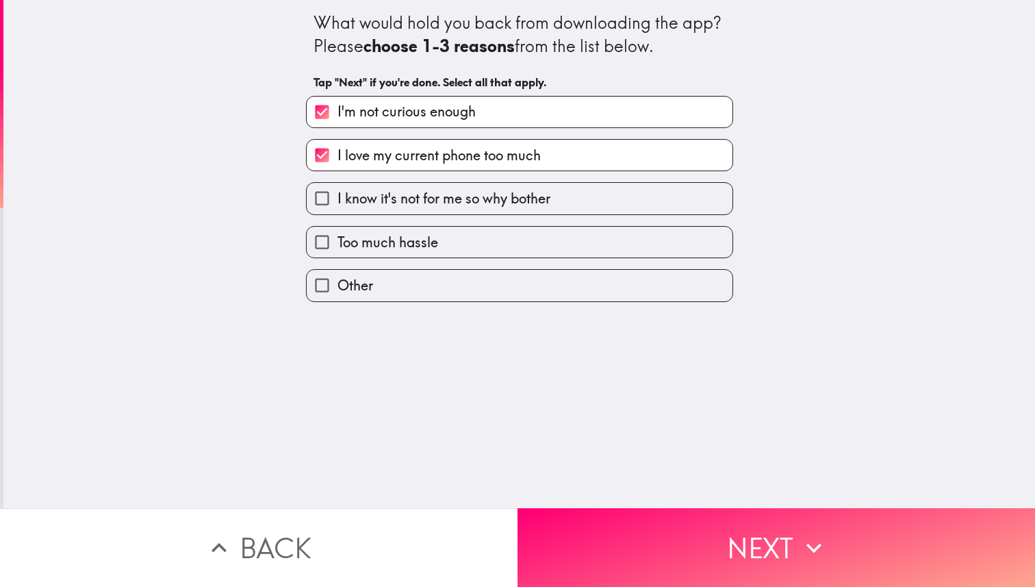
click at [641, 195] on label "I know it's not for me so why bother" at bounding box center [520, 198] width 426 height 31
click at [337, 195] on input "I know it's not for me so why bother" at bounding box center [322, 198] width 31 height 31
checkbox input "true"
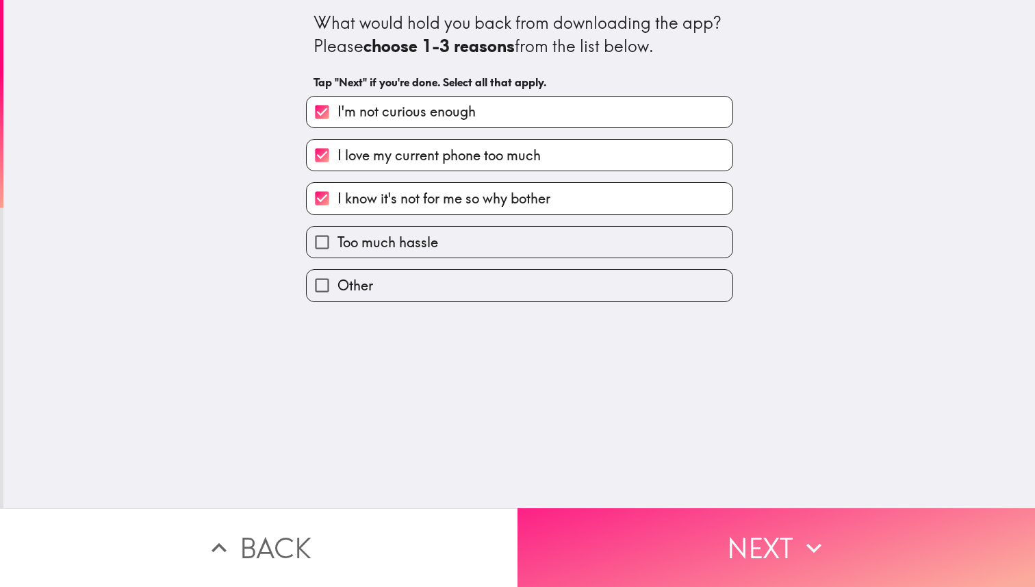
click at [691, 540] on button "Next" at bounding box center [775, 547] width 517 height 79
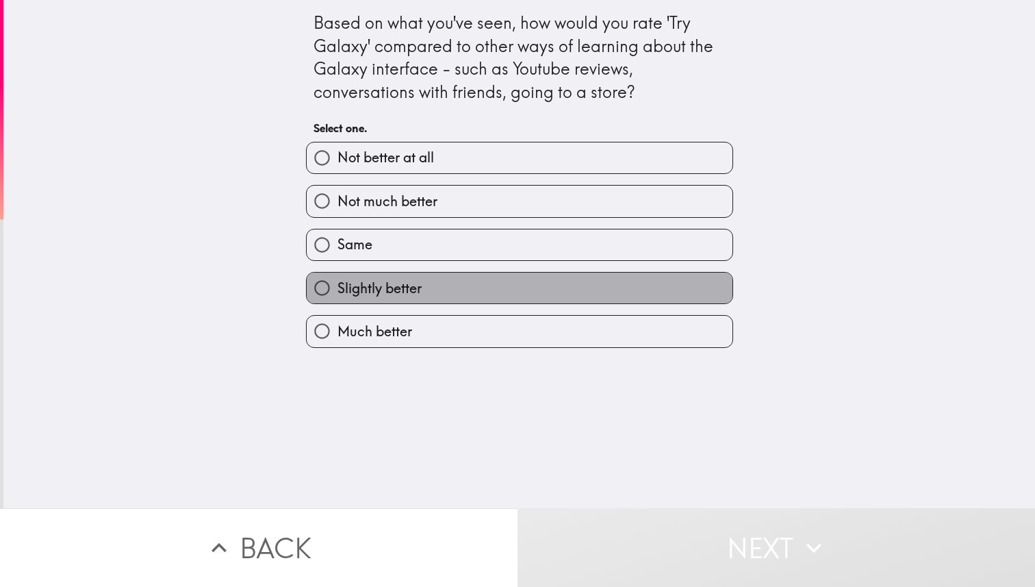
click at [536, 294] on label "Slightly better" at bounding box center [520, 287] width 426 height 31
click at [337, 294] on input "Slightly better" at bounding box center [322, 287] width 31 height 31
radio input "true"
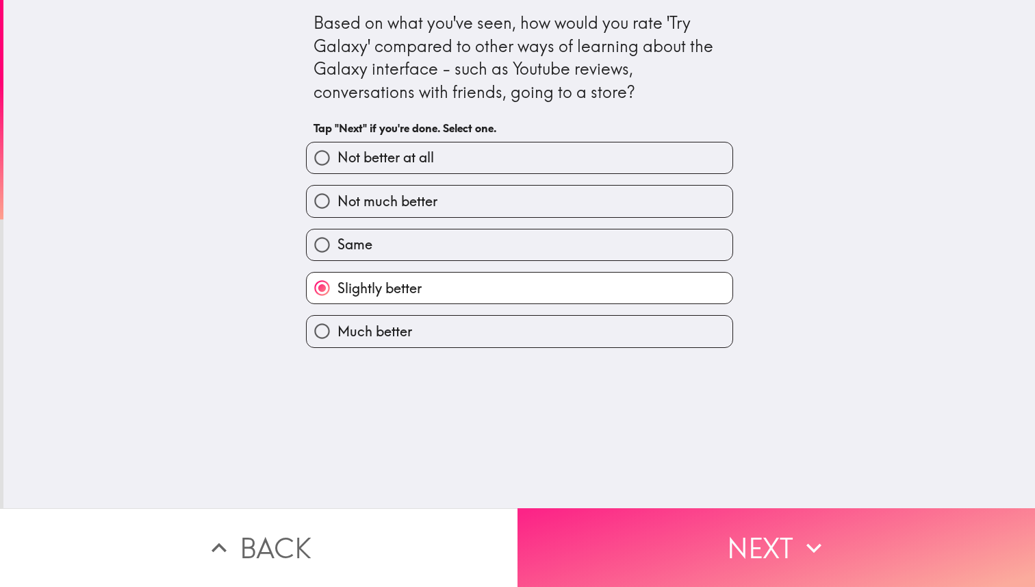
click at [660, 554] on button "Next" at bounding box center [775, 547] width 517 height 79
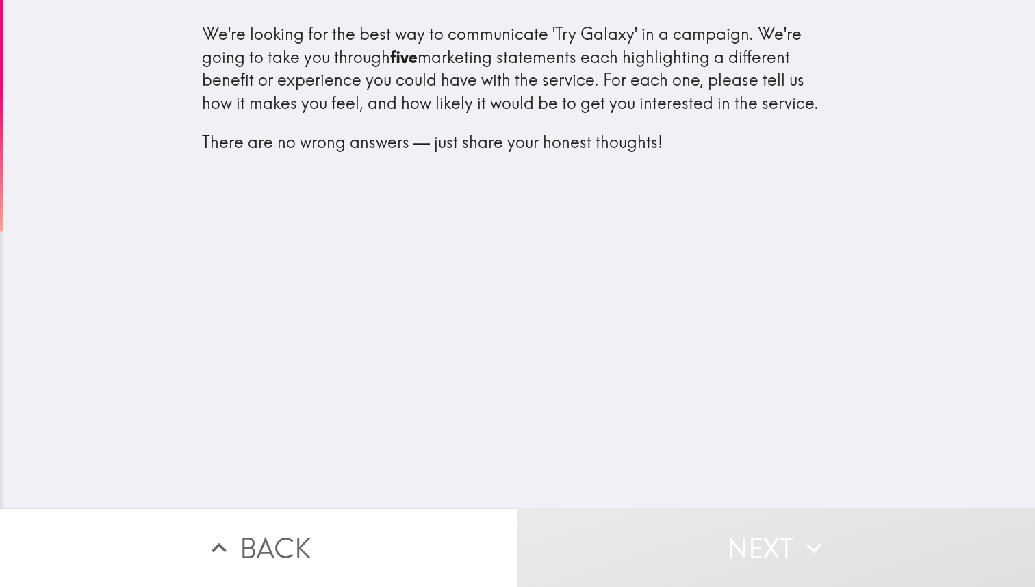
click at [680, 572] on button "Next" at bounding box center [775, 547] width 517 height 79
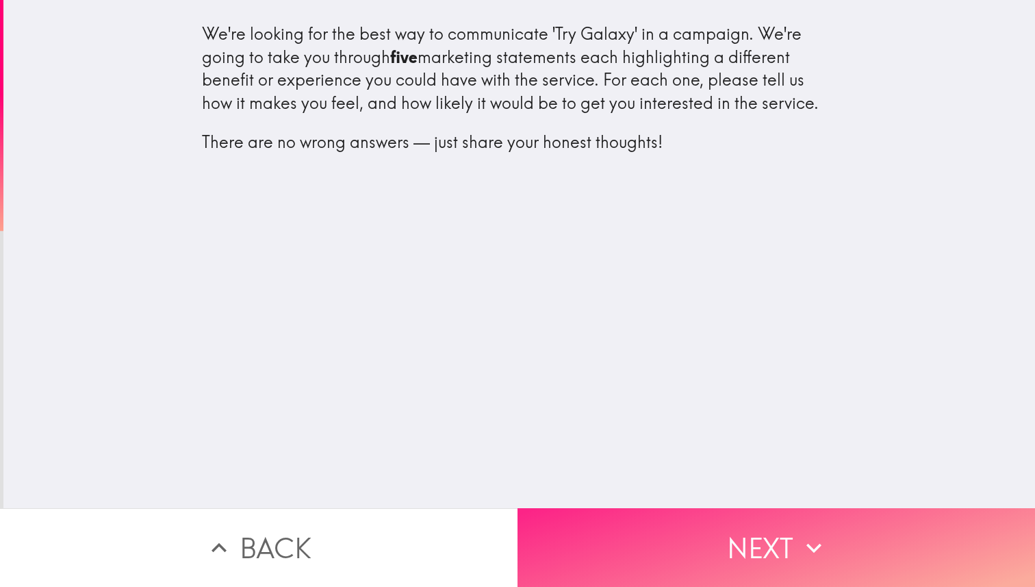
click at [680, 573] on button "Next" at bounding box center [775, 547] width 517 height 79
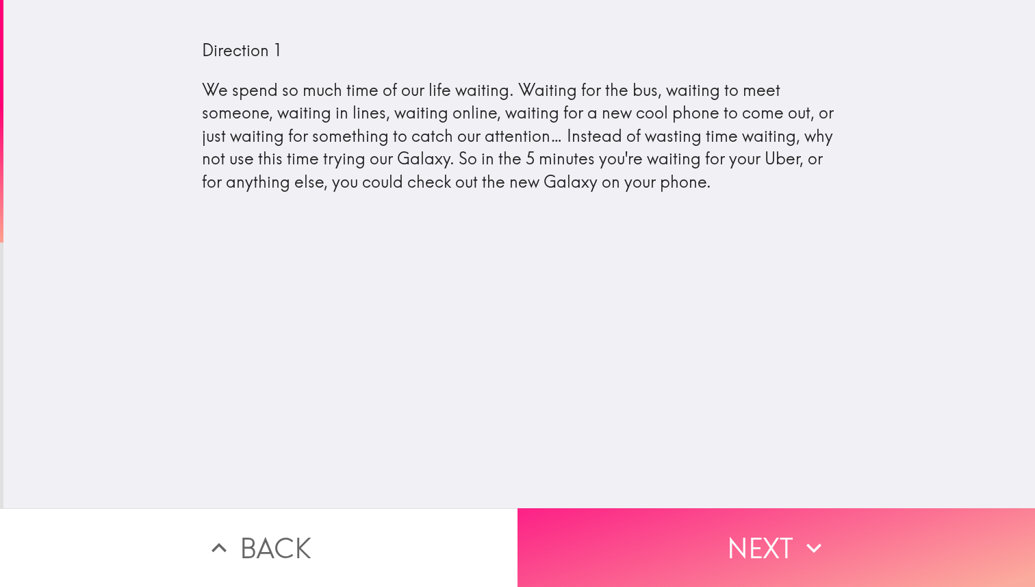
click at [729, 539] on button "Next" at bounding box center [775, 547] width 517 height 79
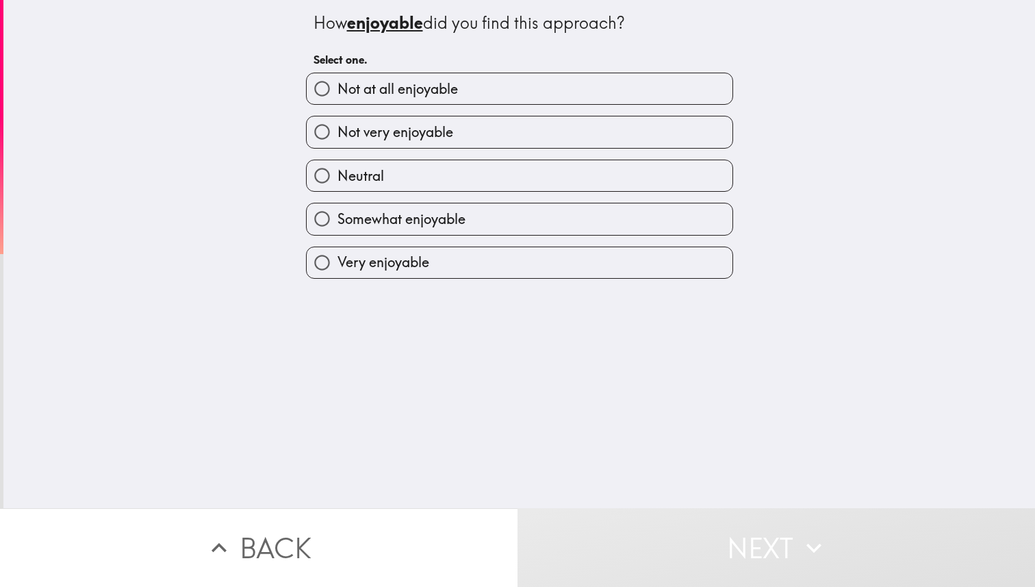
click at [590, 219] on label "Somewhat enjoyable" at bounding box center [520, 218] width 426 height 31
click at [337, 219] on input "Somewhat enjoyable" at bounding box center [322, 218] width 31 height 31
radio input "true"
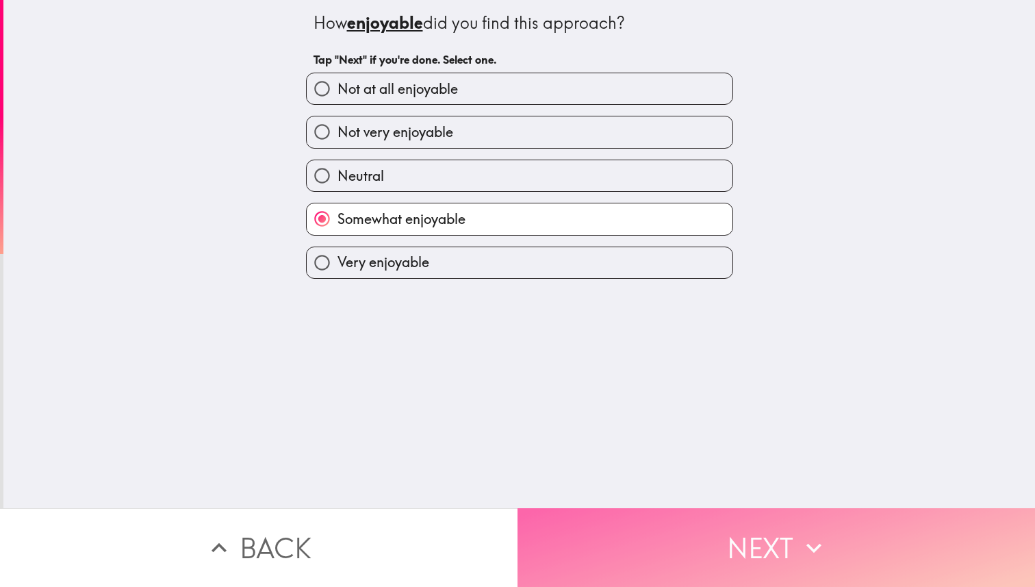
click at [641, 523] on button "Next" at bounding box center [775, 547] width 517 height 79
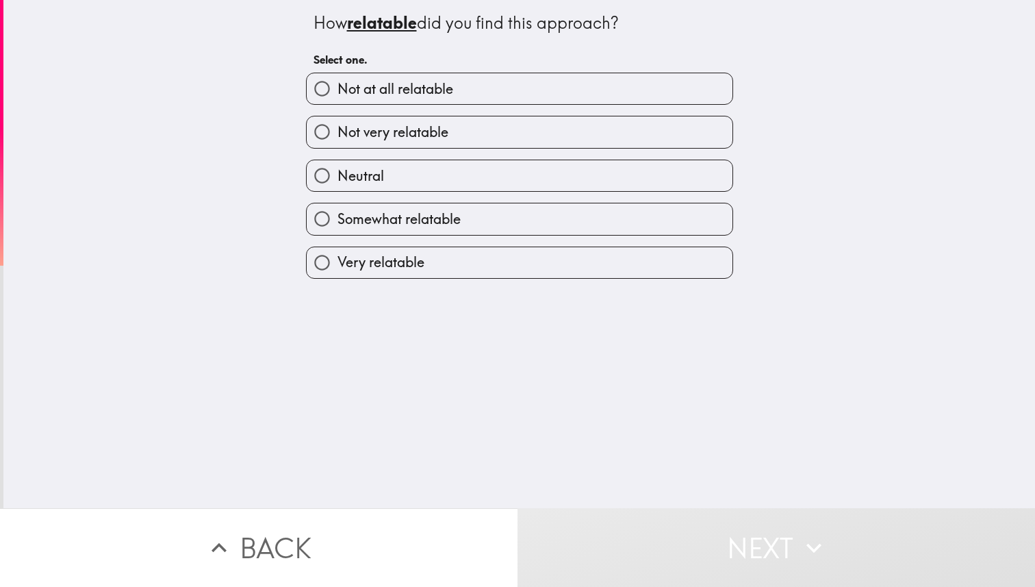
click at [652, 230] on label "Somewhat relatable" at bounding box center [520, 218] width 426 height 31
click at [337, 230] on input "Somewhat relatable" at bounding box center [322, 218] width 31 height 31
radio input "true"
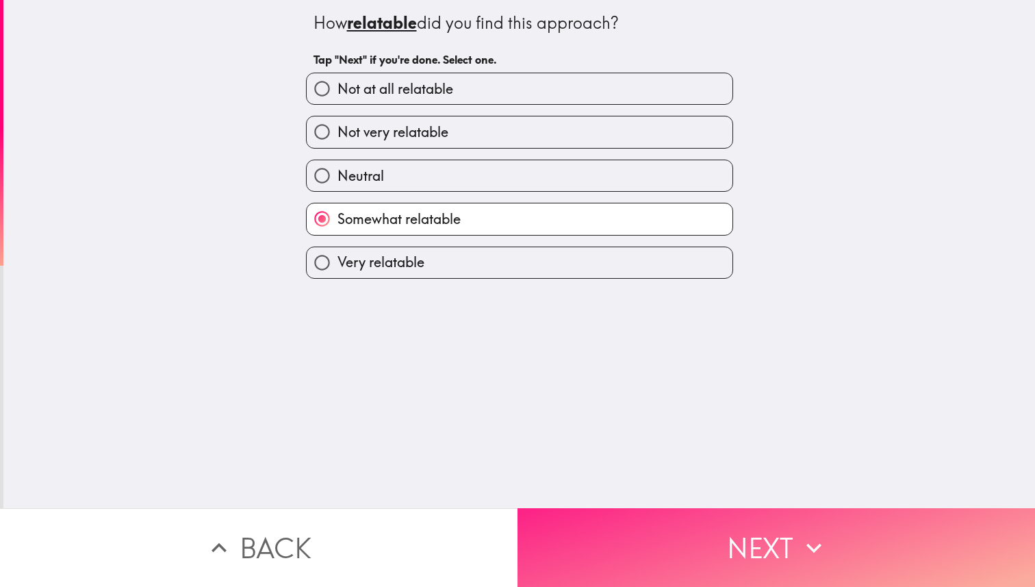
click at [654, 563] on button "Next" at bounding box center [775, 547] width 517 height 79
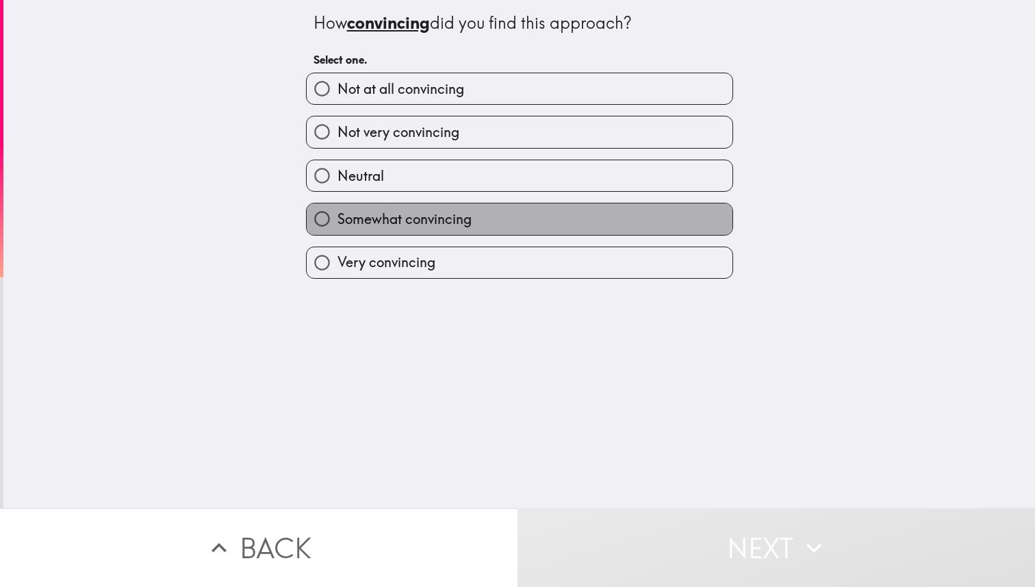
click at [563, 225] on label "Somewhat convincing" at bounding box center [520, 218] width 426 height 31
click at [337, 225] on input "Somewhat convincing" at bounding box center [322, 218] width 31 height 31
radio input "true"
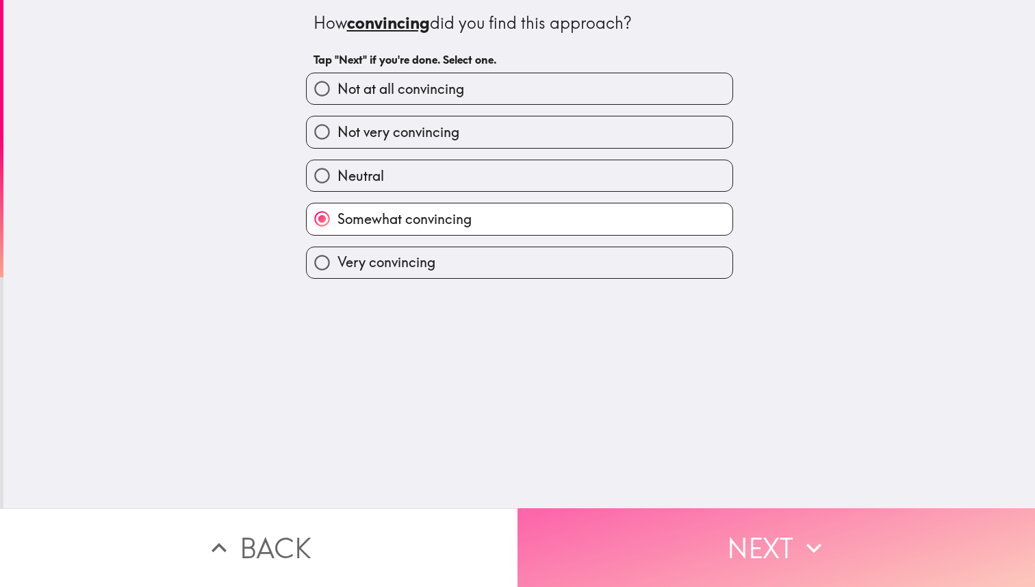
click at [669, 521] on button "Next" at bounding box center [775, 547] width 517 height 79
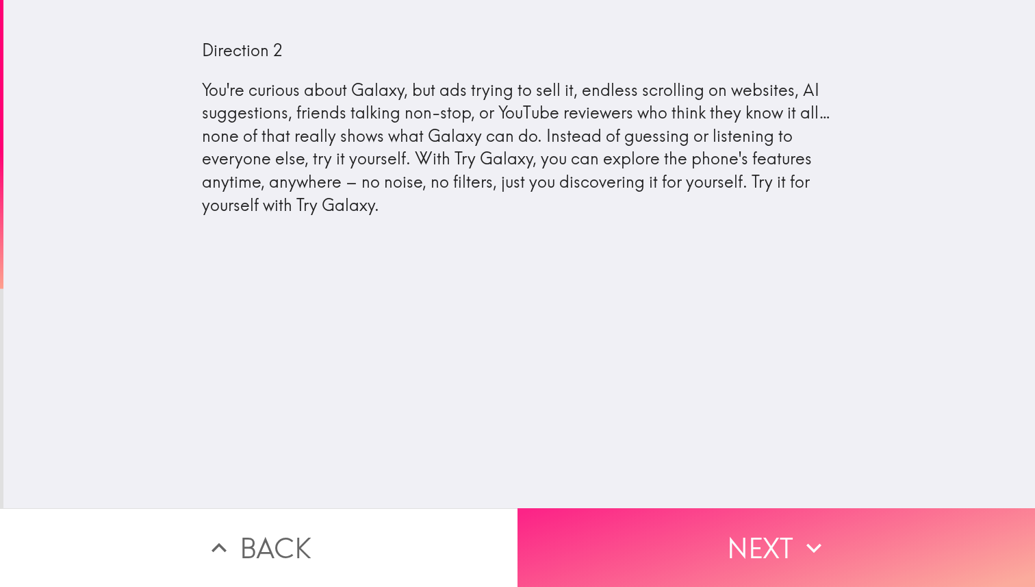
click at [639, 584] on button "Next" at bounding box center [775, 547] width 517 height 79
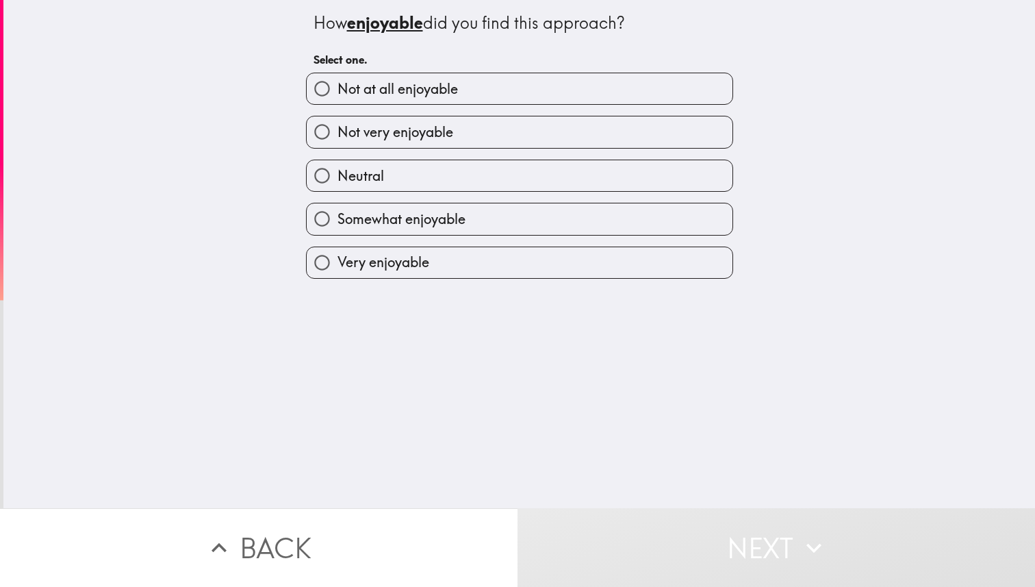
click at [637, 576] on button "Next" at bounding box center [775, 547] width 517 height 79
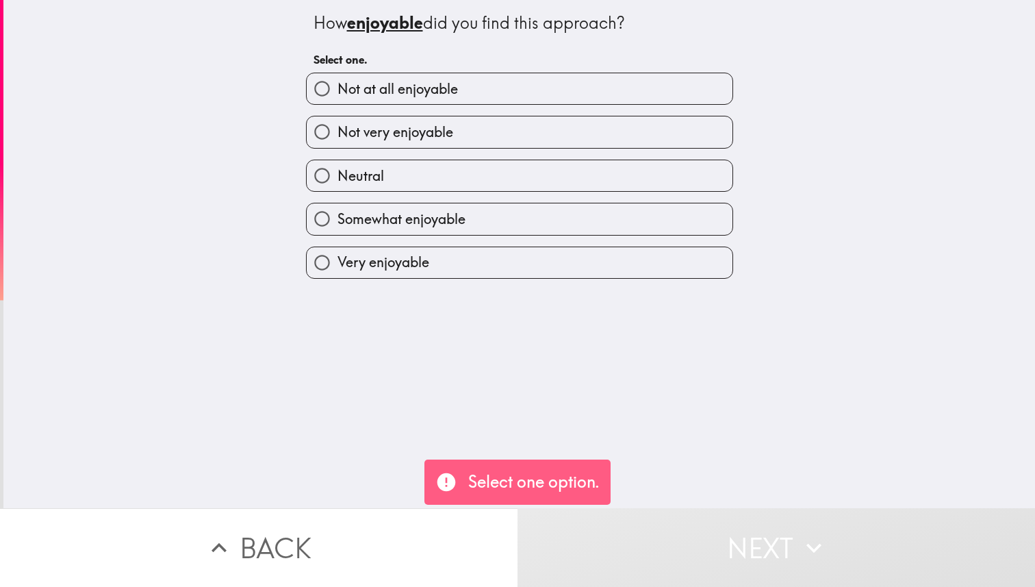
click at [531, 125] on label "Not very enjoyable" at bounding box center [520, 131] width 426 height 31
click at [337, 125] on input "Not very enjoyable" at bounding box center [322, 131] width 31 height 31
radio input "true"
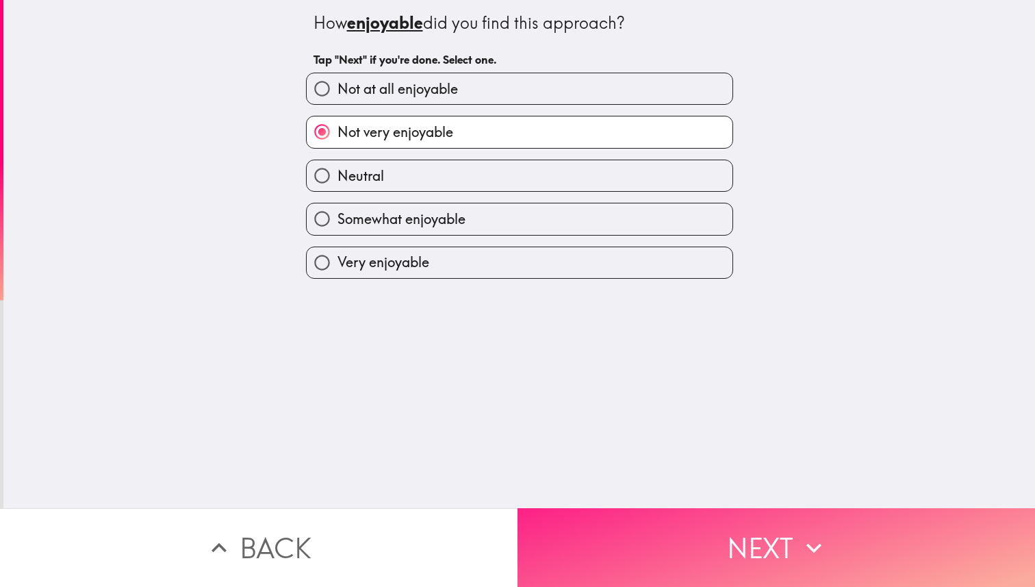
click at [636, 544] on button "Next" at bounding box center [775, 547] width 517 height 79
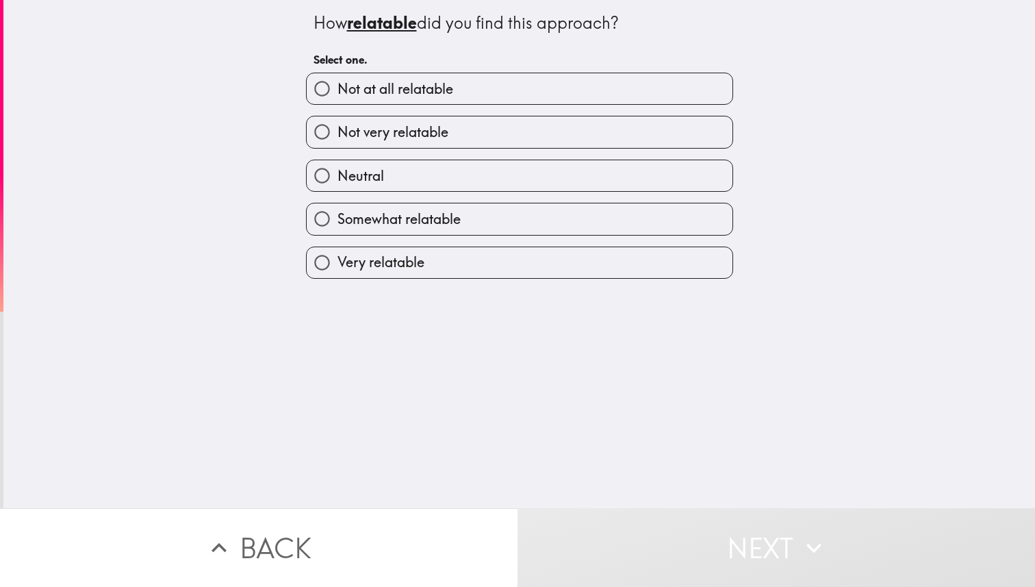
click at [537, 129] on label "Not very relatable" at bounding box center [520, 131] width 426 height 31
click at [337, 129] on input "Not very relatable" at bounding box center [322, 131] width 31 height 31
radio input "true"
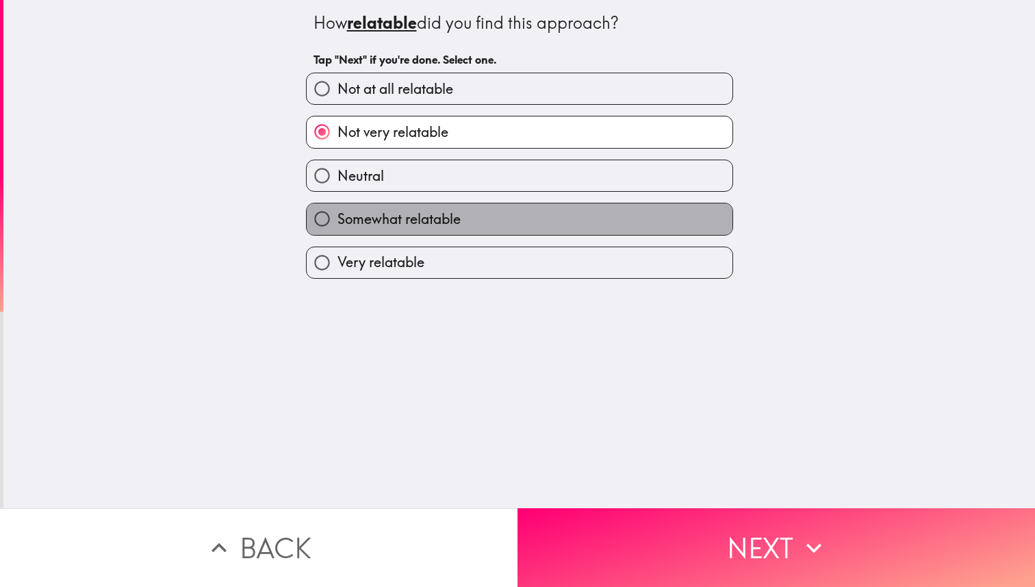
click at [569, 213] on label "Somewhat relatable" at bounding box center [520, 218] width 426 height 31
click at [337, 213] on input "Somewhat relatable" at bounding box center [322, 218] width 31 height 31
radio input "true"
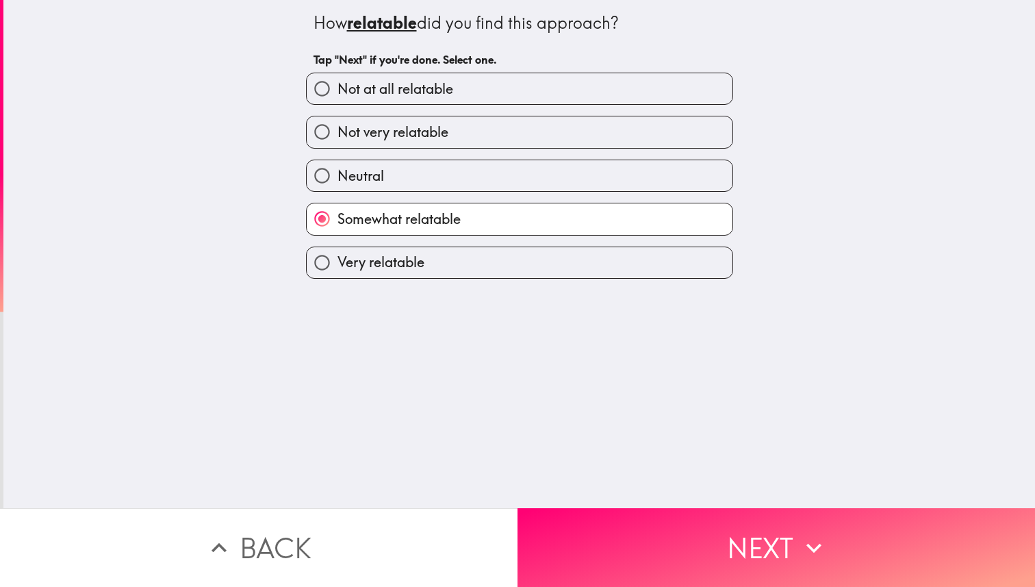
click at [569, 178] on label "Neutral" at bounding box center [520, 175] width 426 height 31
click at [337, 178] on input "Neutral" at bounding box center [322, 175] width 31 height 31
radio input "true"
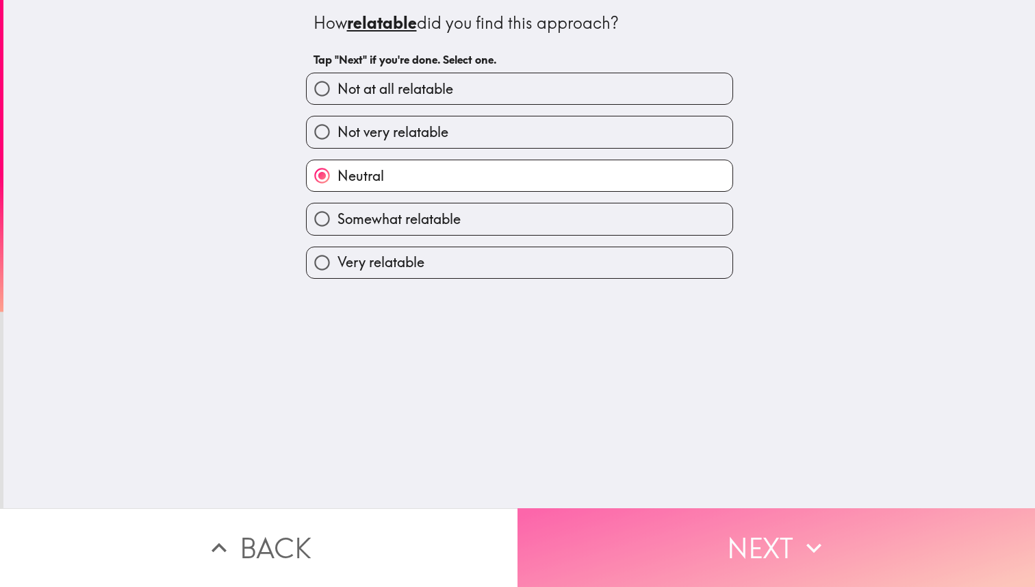
click at [726, 553] on button "Next" at bounding box center [775, 547] width 517 height 79
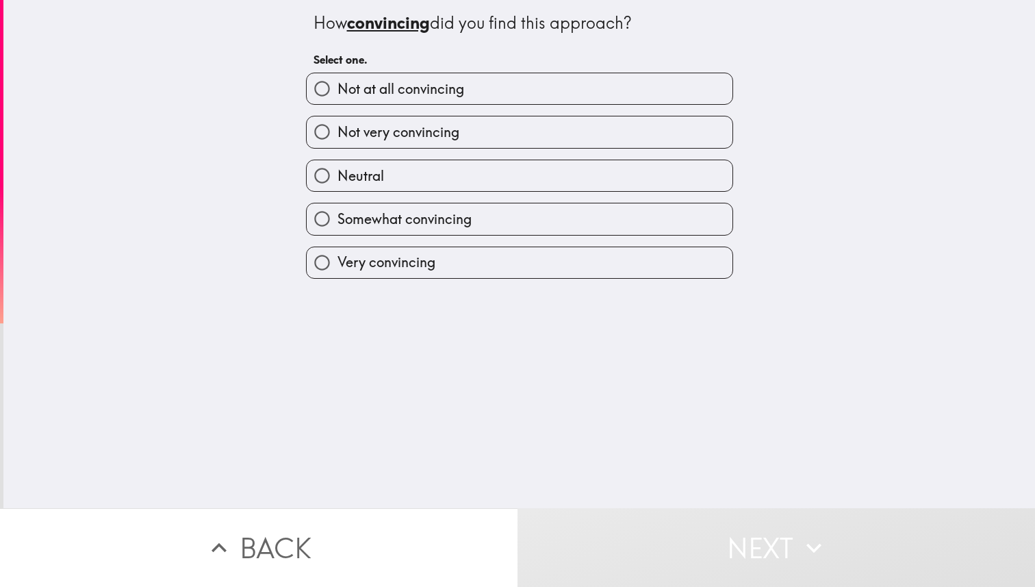
click at [632, 79] on label "Not at all convincing" at bounding box center [520, 88] width 426 height 31
click at [337, 79] on input "Not at all convincing" at bounding box center [322, 88] width 31 height 31
radio input "true"
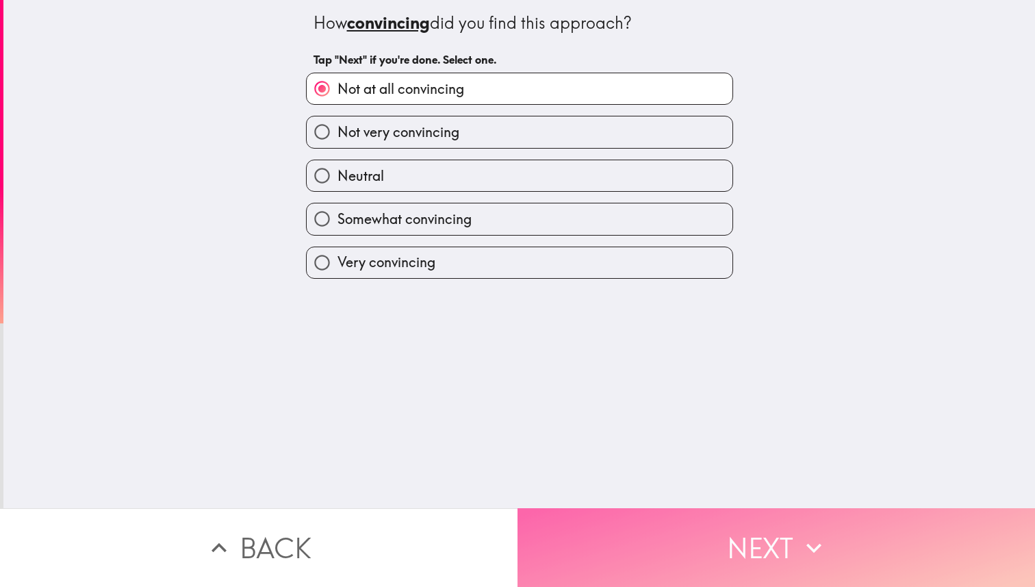
click at [690, 532] on button "Next" at bounding box center [775, 547] width 517 height 79
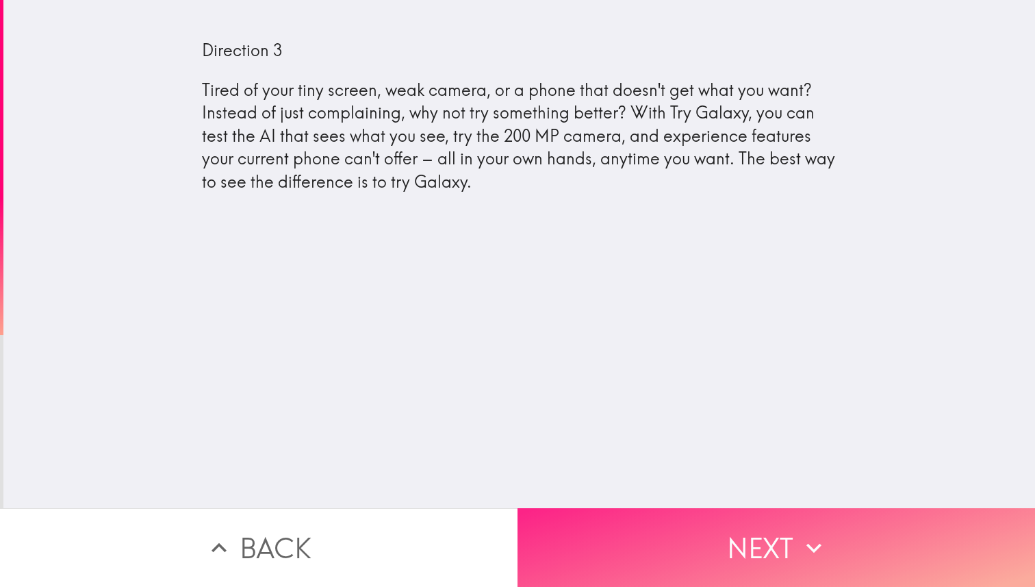
click at [649, 536] on button "Next" at bounding box center [775, 547] width 517 height 79
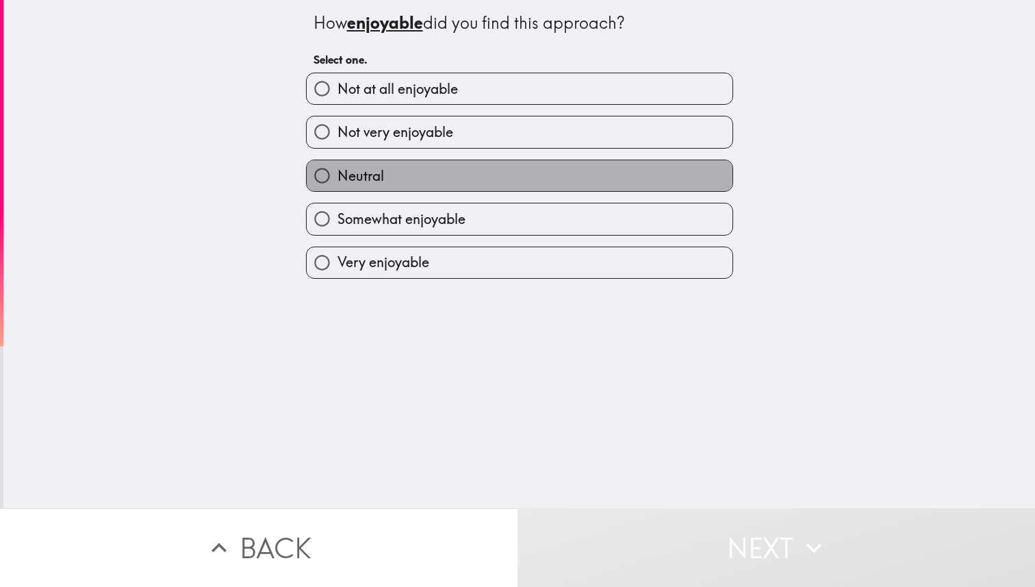
click at [498, 175] on label "Neutral" at bounding box center [520, 175] width 426 height 31
click at [337, 175] on input "Neutral" at bounding box center [322, 175] width 31 height 31
radio input "true"
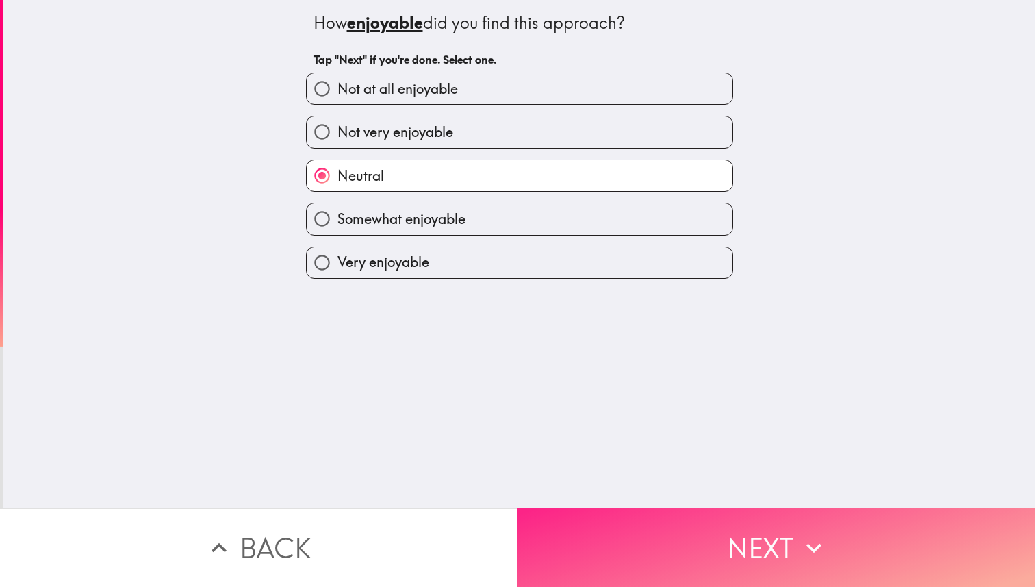
click at [624, 539] on button "Next" at bounding box center [775, 547] width 517 height 79
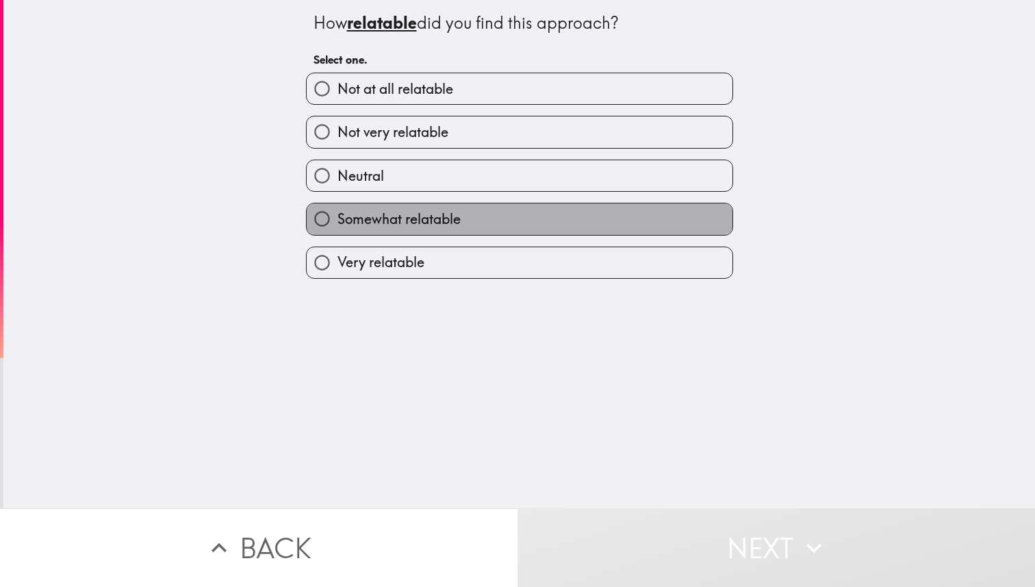
click at [502, 227] on label "Somewhat relatable" at bounding box center [520, 218] width 426 height 31
click at [337, 227] on input "Somewhat relatable" at bounding box center [322, 218] width 31 height 31
radio input "true"
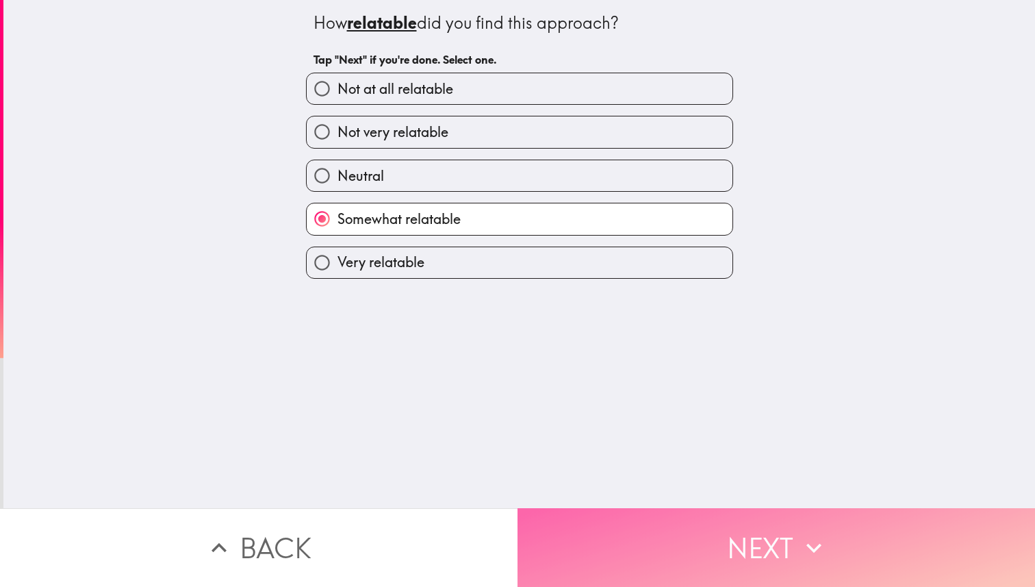
click at [662, 521] on button "Next" at bounding box center [775, 547] width 517 height 79
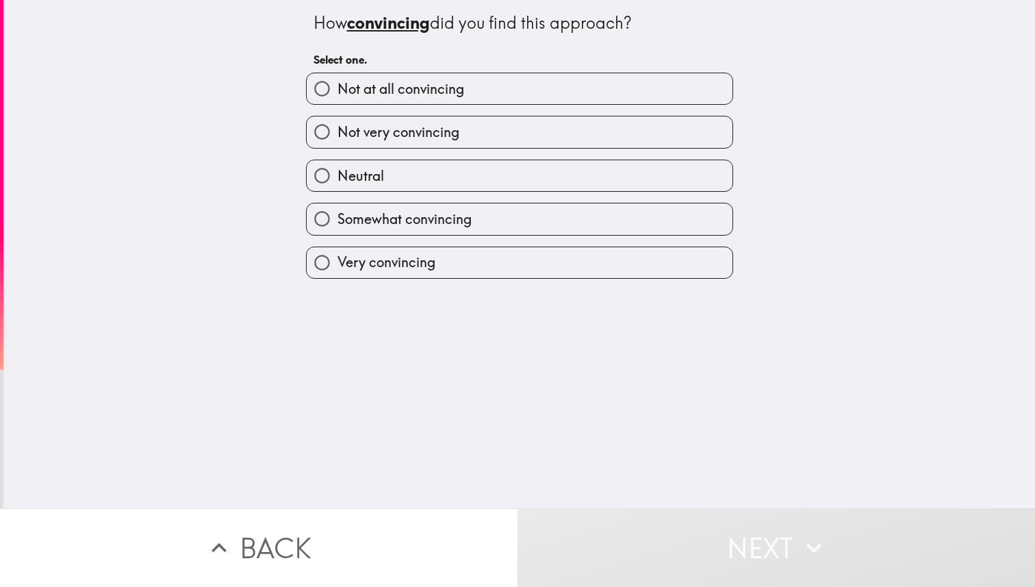
click at [573, 144] on label "Not very convincing" at bounding box center [520, 131] width 426 height 31
click at [337, 144] on input "Not very convincing" at bounding box center [322, 131] width 31 height 31
radio input "true"
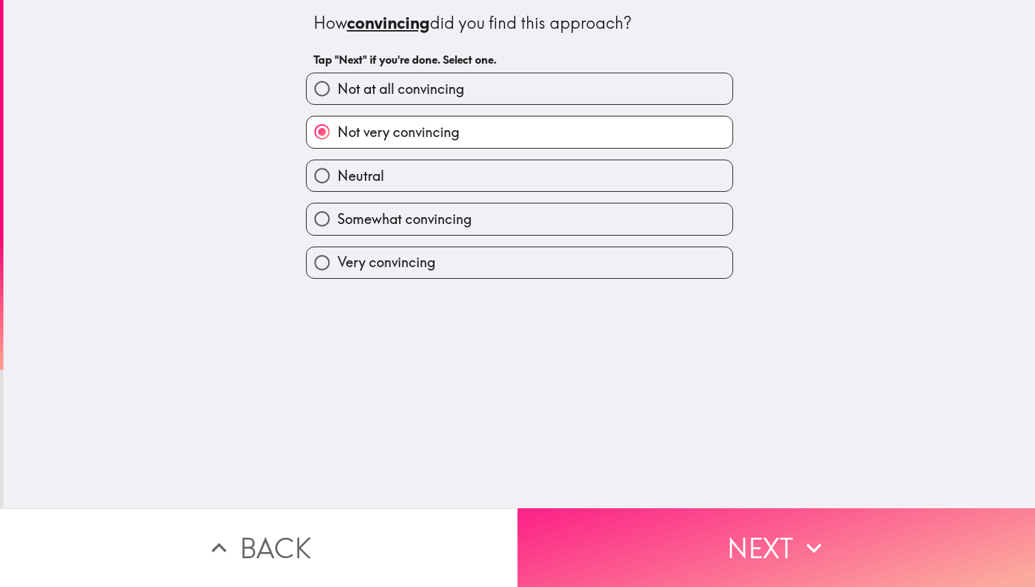
click at [693, 565] on button "Next" at bounding box center [775, 547] width 517 height 79
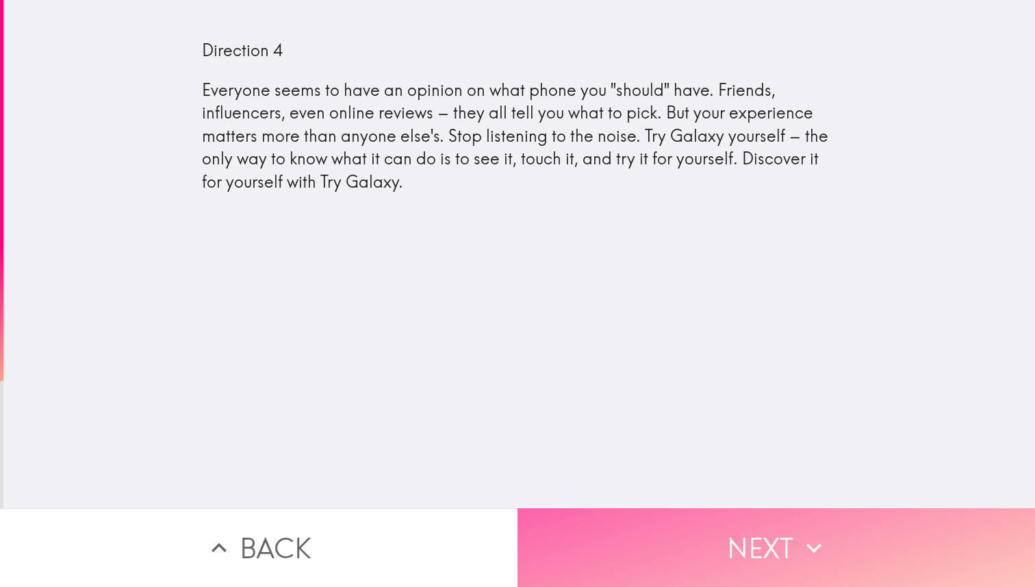
click at [616, 563] on button "Next" at bounding box center [775, 547] width 517 height 79
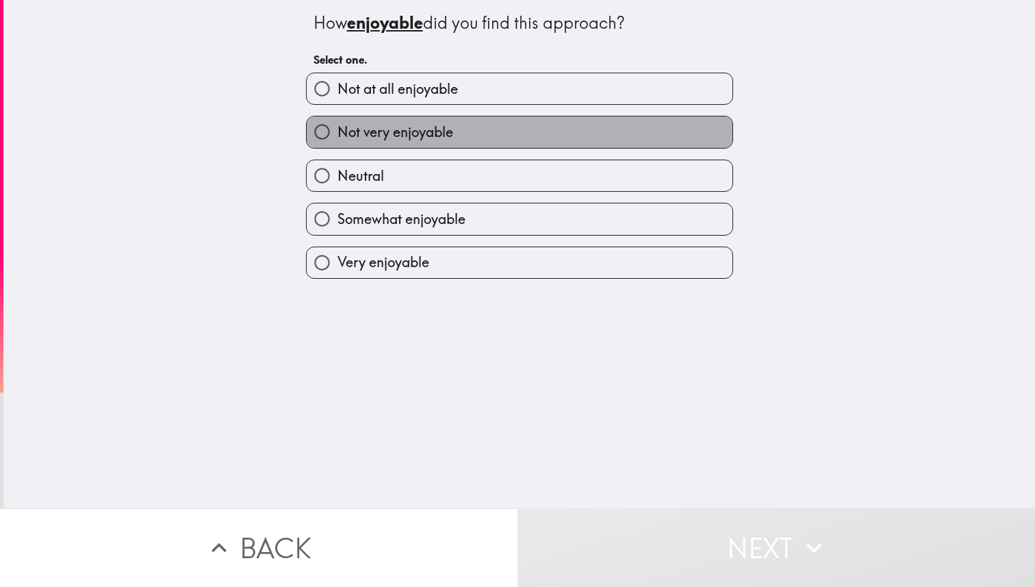
click at [580, 120] on label "Not very enjoyable" at bounding box center [520, 131] width 426 height 31
click at [337, 120] on input "Not very enjoyable" at bounding box center [322, 131] width 31 height 31
radio input "true"
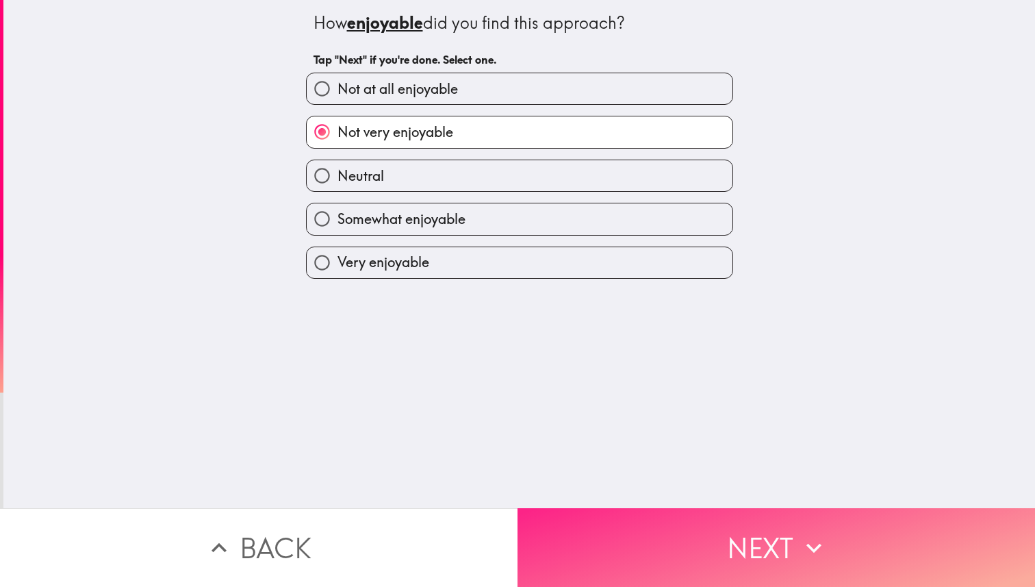
click at [626, 580] on button "Next" at bounding box center [775, 547] width 517 height 79
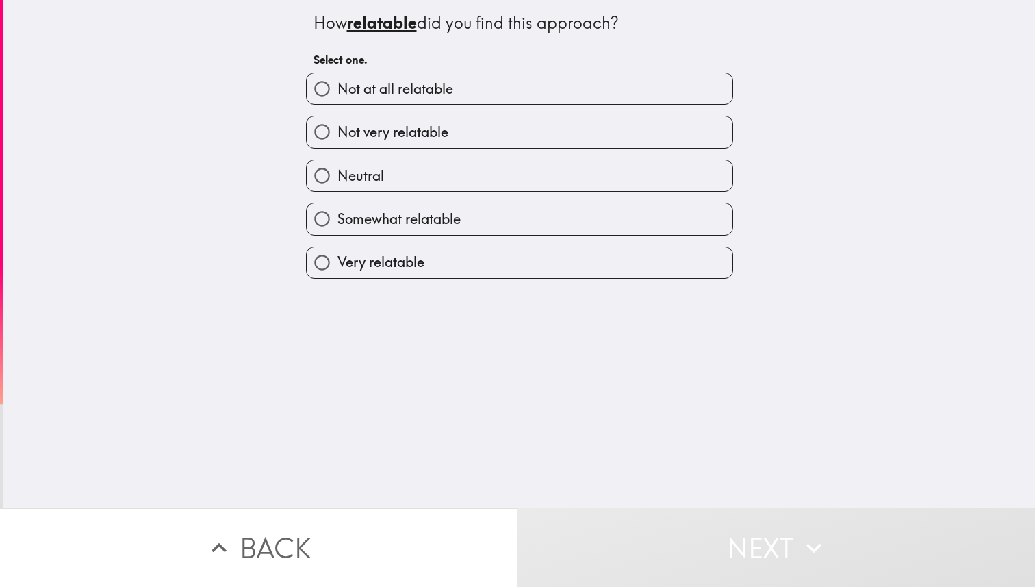
click at [568, 131] on label "Not very relatable" at bounding box center [520, 131] width 426 height 31
click at [337, 131] on input "Not very relatable" at bounding box center [322, 131] width 31 height 31
radio input "true"
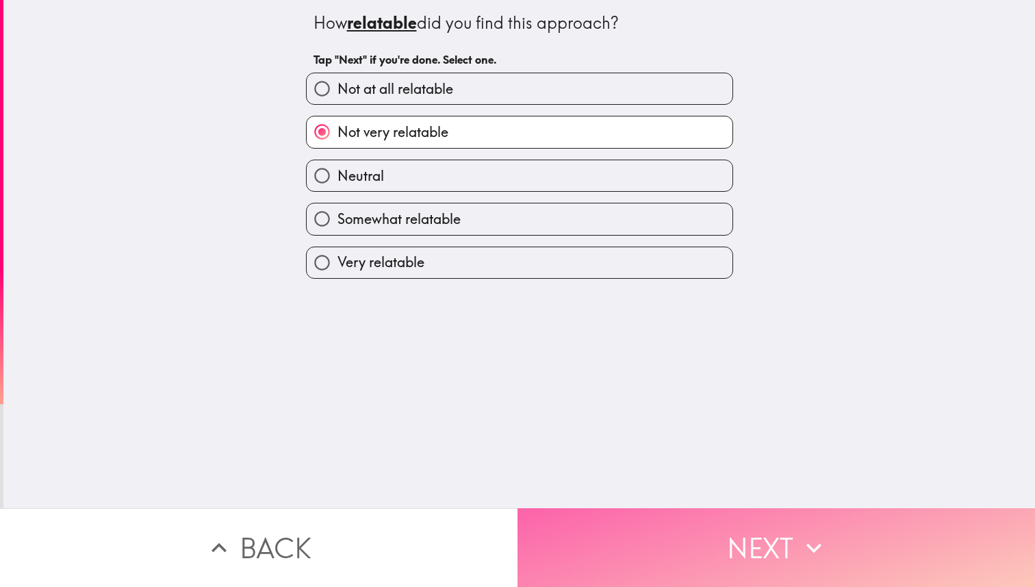
click at [597, 556] on button "Next" at bounding box center [775, 547] width 517 height 79
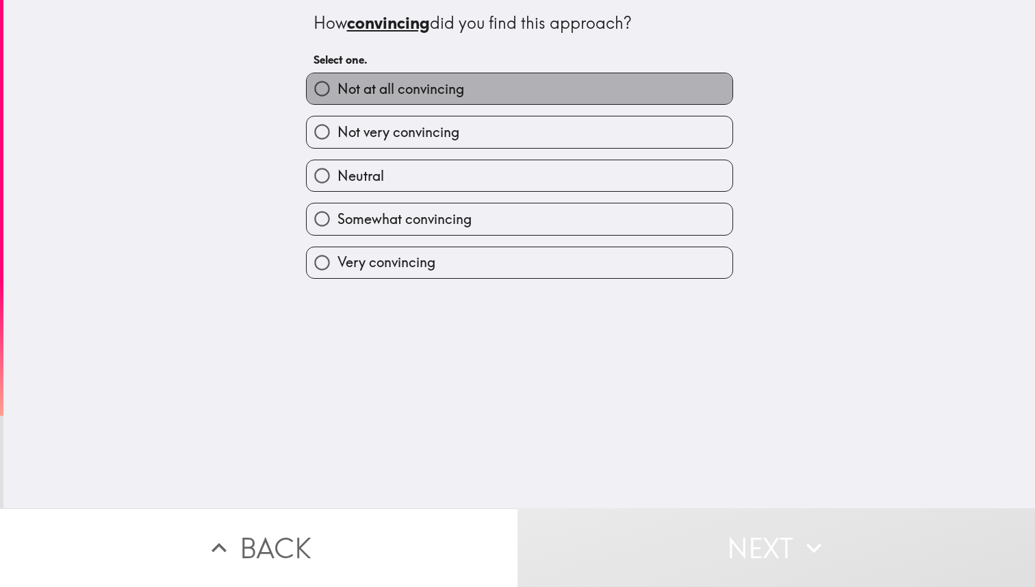
click at [456, 79] on label "Not at all convincing" at bounding box center [520, 88] width 426 height 31
click at [337, 79] on input "Not at all convincing" at bounding box center [322, 88] width 31 height 31
radio input "true"
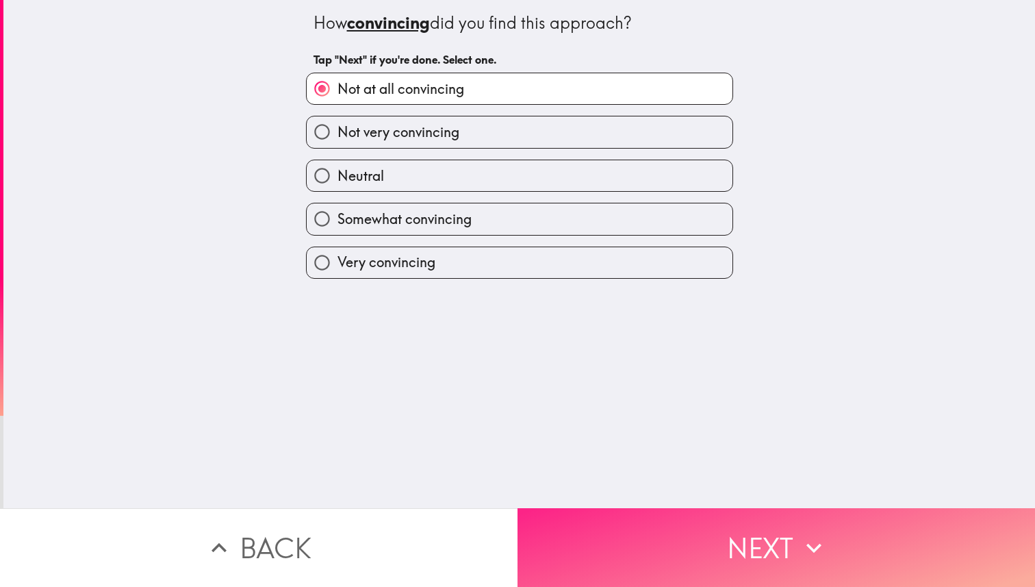
click at [636, 559] on button "Next" at bounding box center [775, 547] width 517 height 79
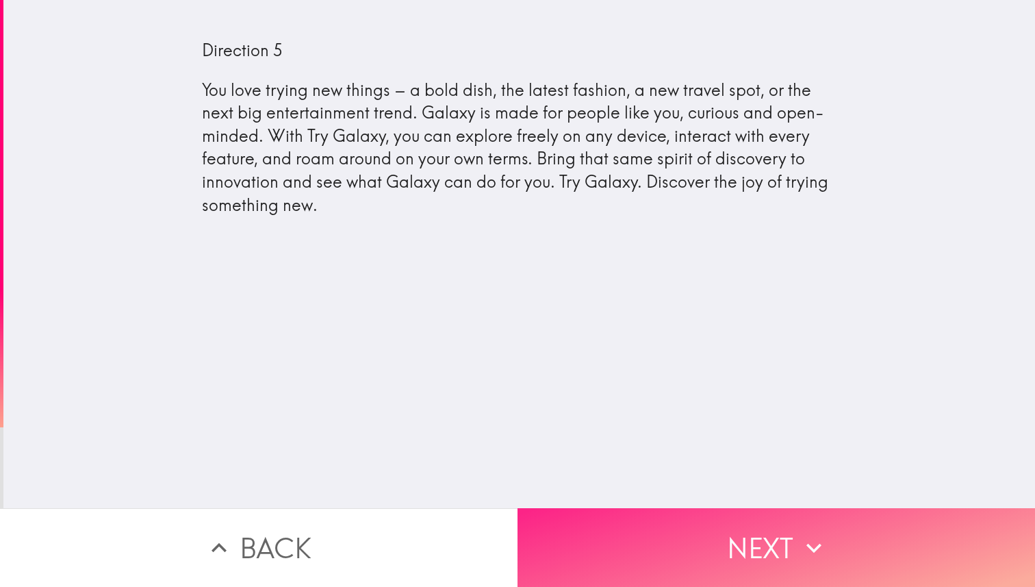
click at [621, 552] on button "Next" at bounding box center [775, 547] width 517 height 79
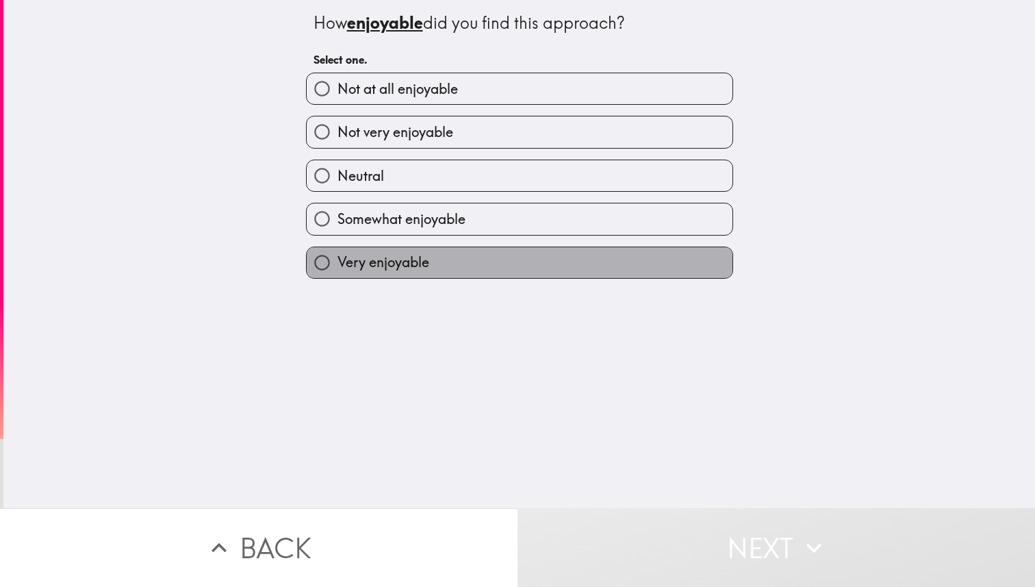
click at [530, 272] on label "Very enjoyable" at bounding box center [520, 262] width 426 height 31
click at [337, 272] on input "Very enjoyable" at bounding box center [322, 262] width 31 height 31
radio input "true"
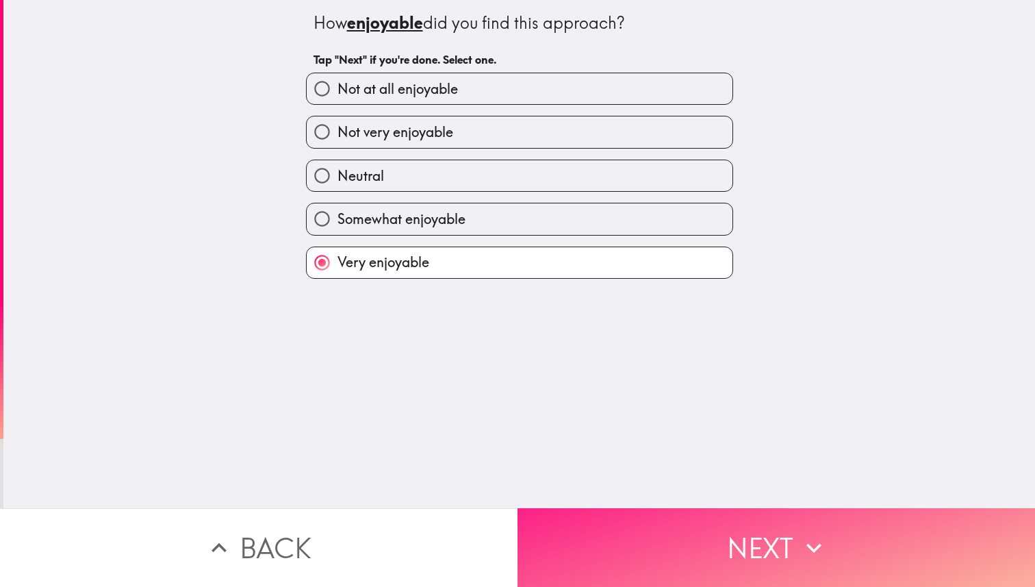
click at [613, 528] on button "Next" at bounding box center [775, 547] width 517 height 79
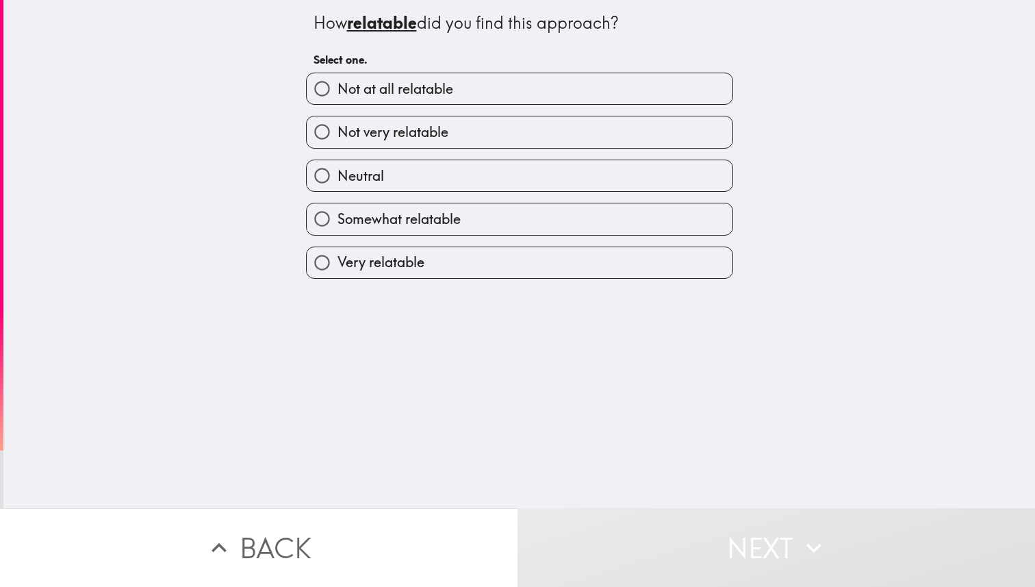
click at [522, 237] on div "Not at all relatable Not very relatable Neutral Somewhat relatable Very relatab…" at bounding box center [514, 170] width 438 height 217
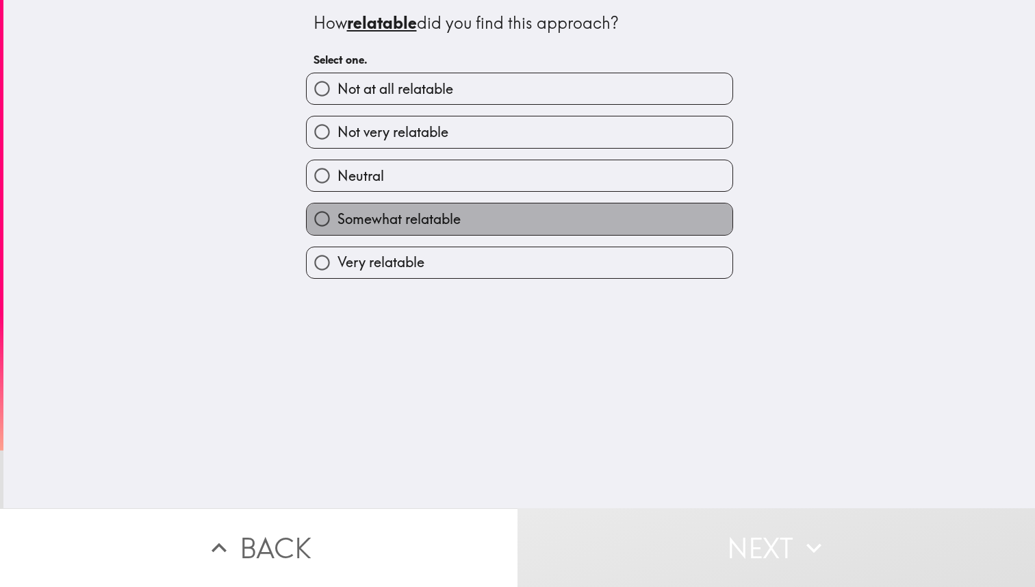
click at [528, 216] on label "Somewhat relatable" at bounding box center [520, 218] width 426 height 31
click at [337, 216] on input "Somewhat relatable" at bounding box center [322, 218] width 31 height 31
radio input "true"
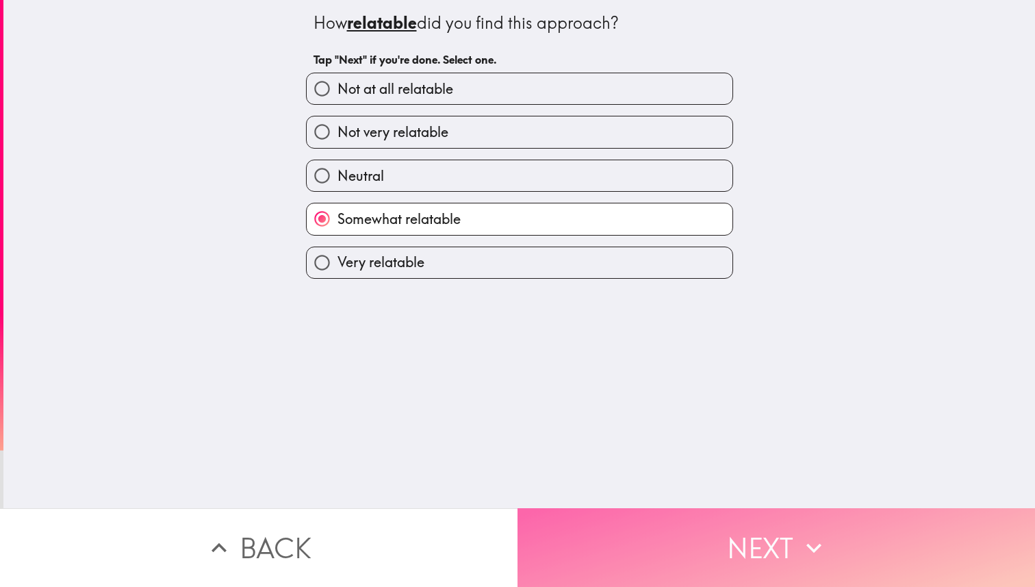
click at [638, 573] on button "Next" at bounding box center [775, 547] width 517 height 79
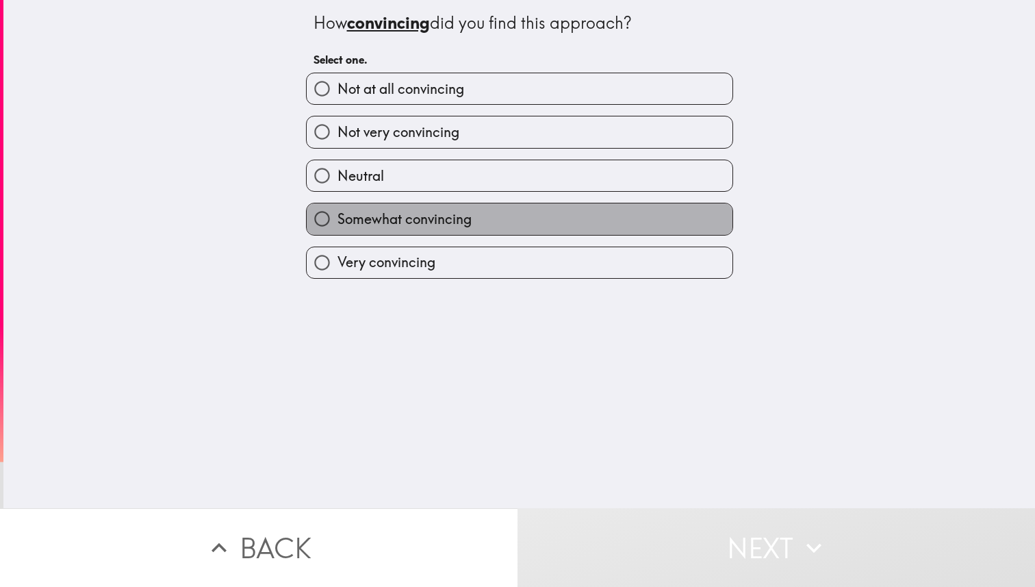
click at [533, 222] on label "Somewhat convincing" at bounding box center [520, 218] width 426 height 31
click at [337, 222] on input "Somewhat convincing" at bounding box center [322, 218] width 31 height 31
radio input "true"
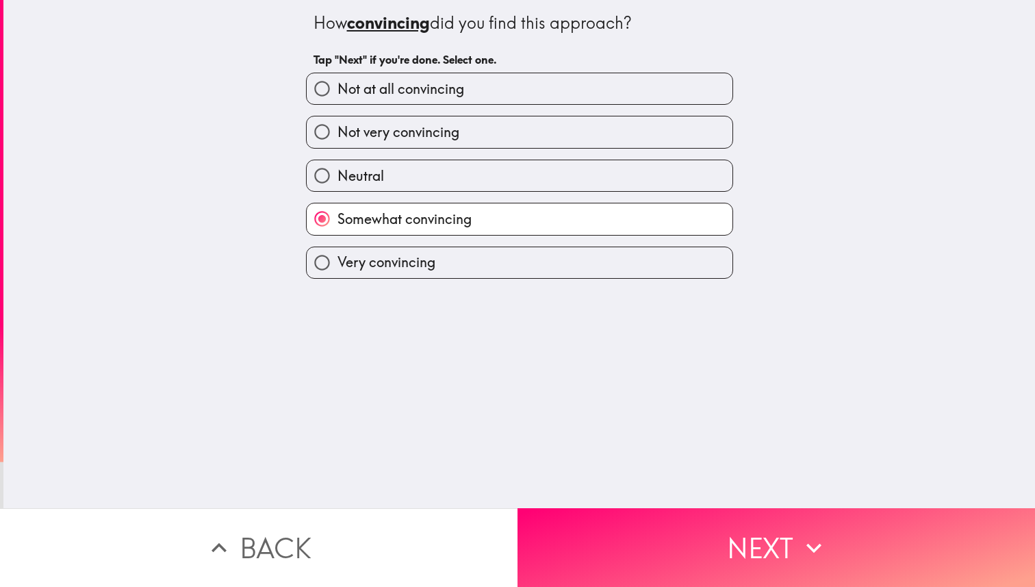
click at [514, 259] on label "Very convincing" at bounding box center [520, 262] width 426 height 31
click at [337, 259] on input "Very convincing" at bounding box center [322, 262] width 31 height 31
radio input "true"
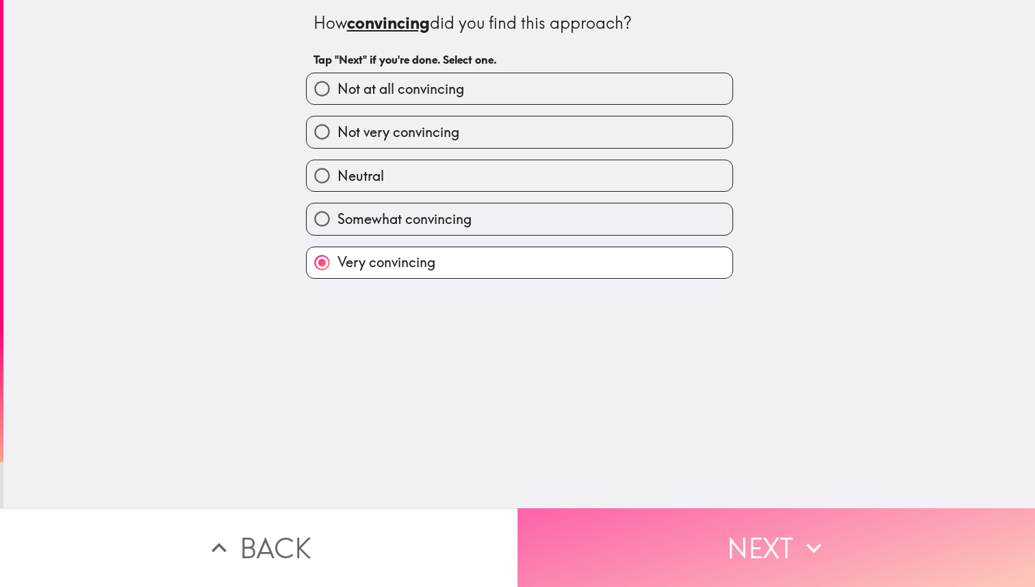
click at [591, 535] on button "Next" at bounding box center [775, 547] width 517 height 79
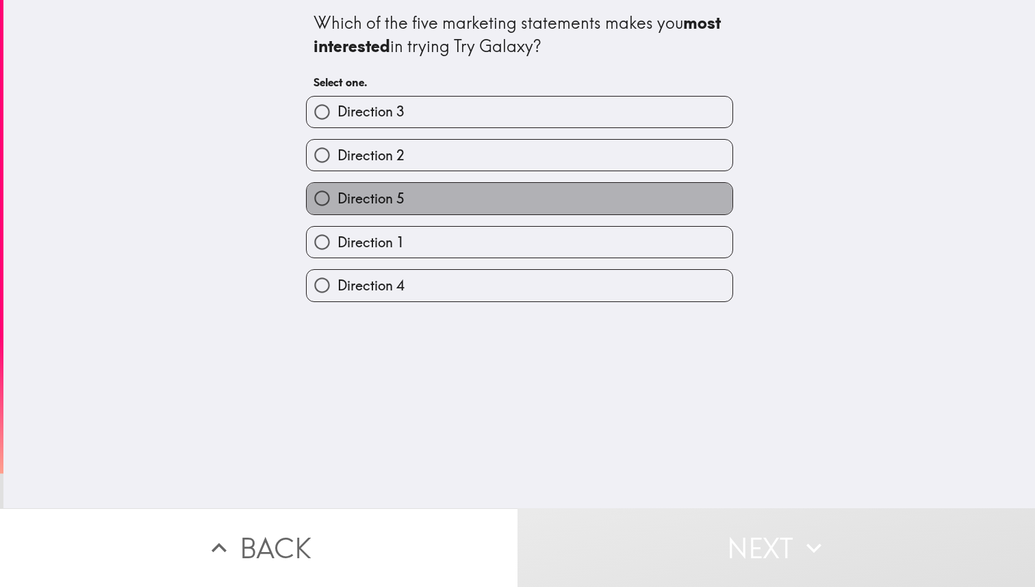
click at [458, 201] on label "Direction 5" at bounding box center [520, 198] width 426 height 31
click at [337, 201] on input "Direction 5" at bounding box center [322, 198] width 31 height 31
radio input "true"
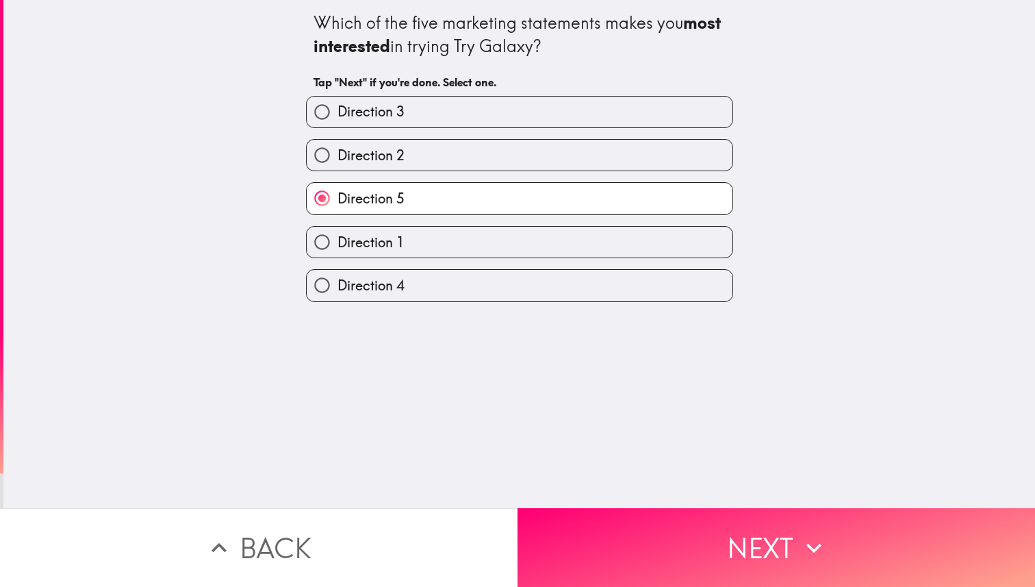
click at [675, 504] on div "Which of the five marketing statements makes you most interested in trying Try …" at bounding box center [518, 254] width 1031 height 508
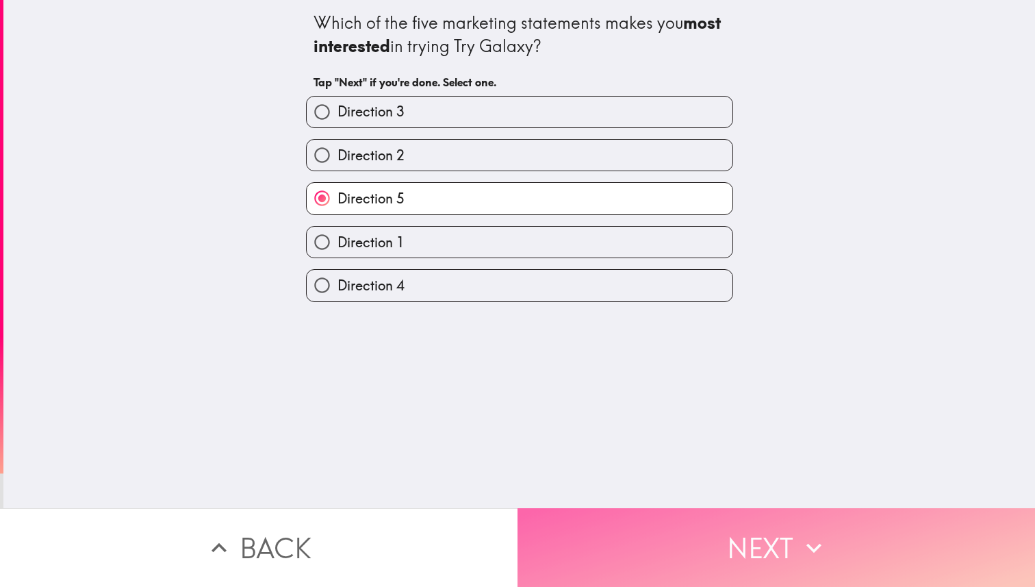
click at [673, 519] on button "Next" at bounding box center [775, 547] width 517 height 79
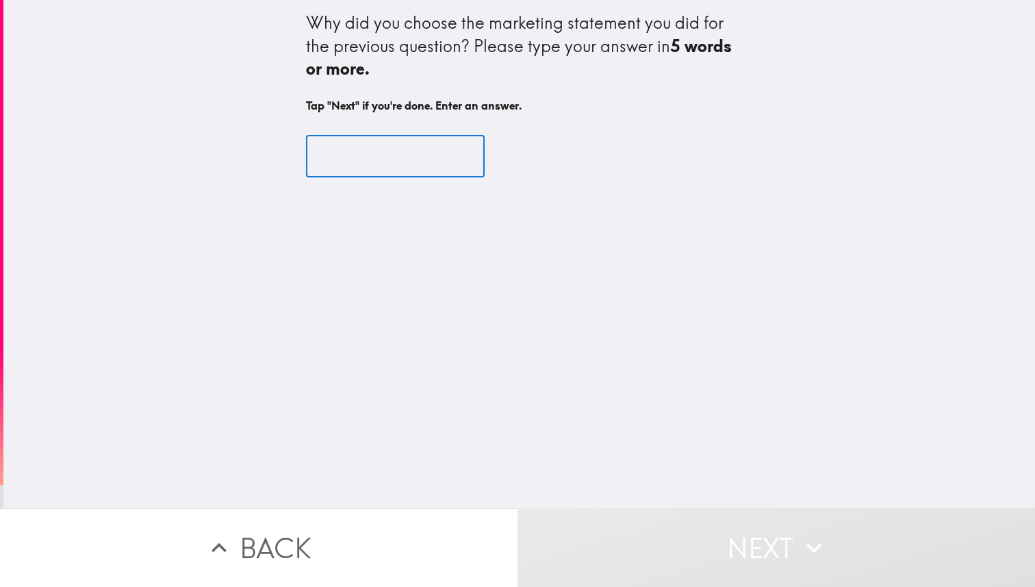
click at [385, 151] on input "text" at bounding box center [395, 156] width 179 height 42
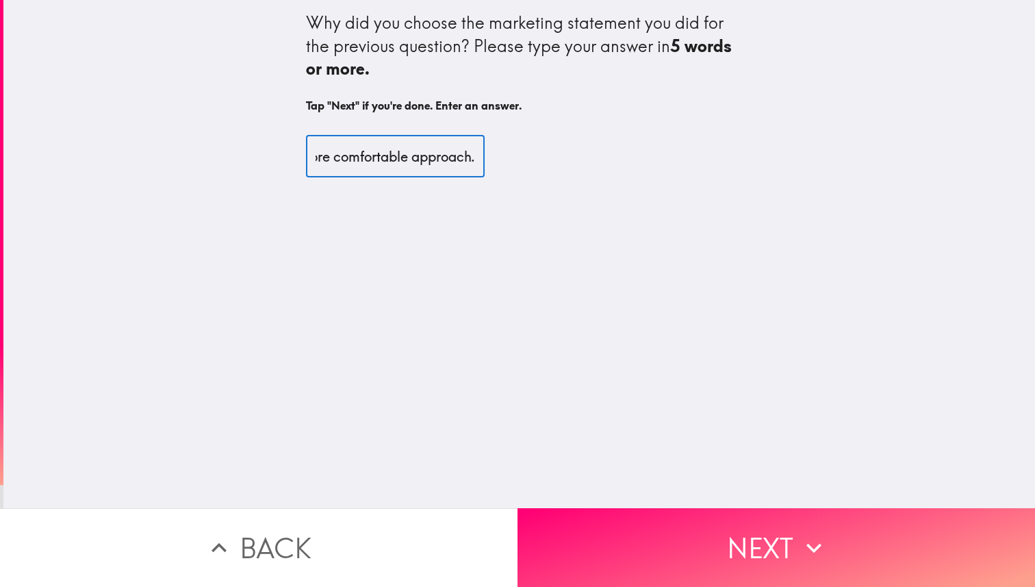
scroll to position [0, 215]
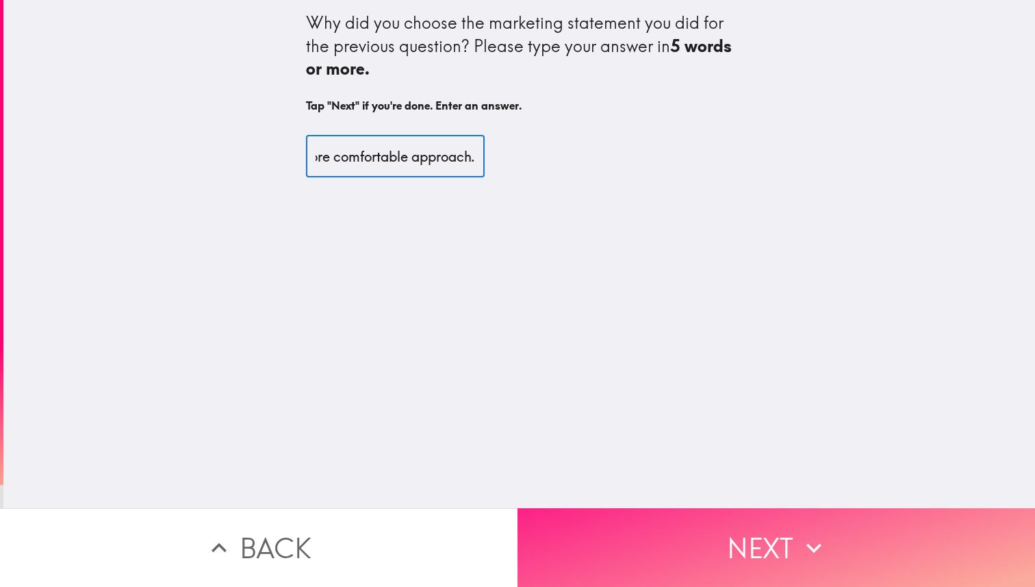
type input "It was more relatable and a more comfortable approach."
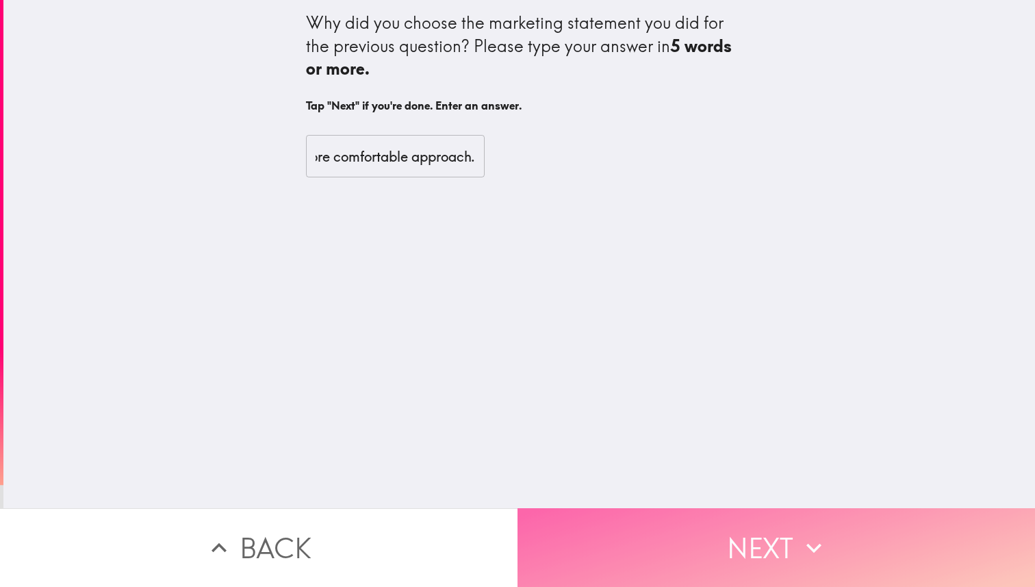
scroll to position [0, 0]
click at [570, 529] on button "Next" at bounding box center [775, 547] width 517 height 79
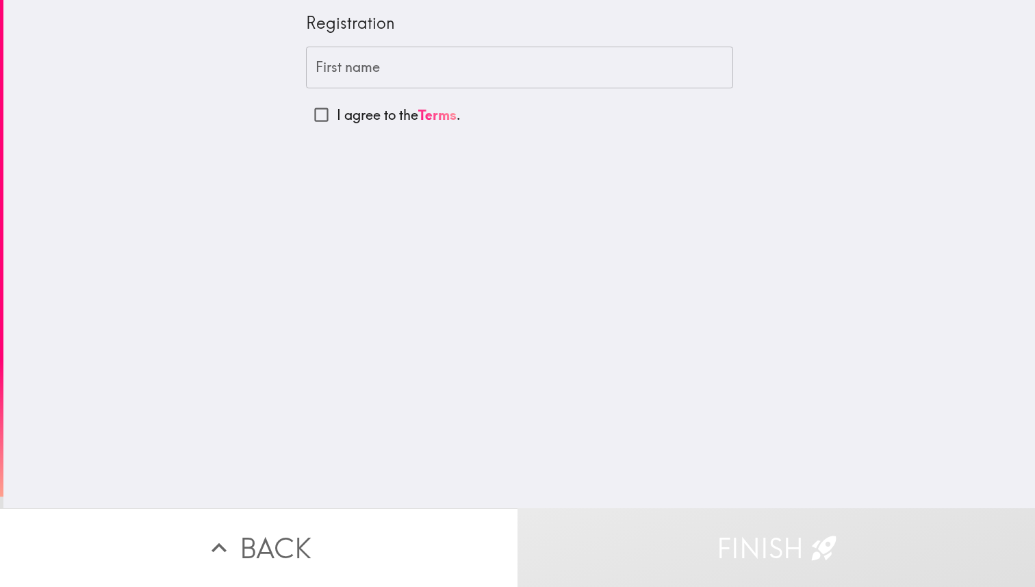
click at [487, 80] on input "First name" at bounding box center [519, 68] width 427 height 42
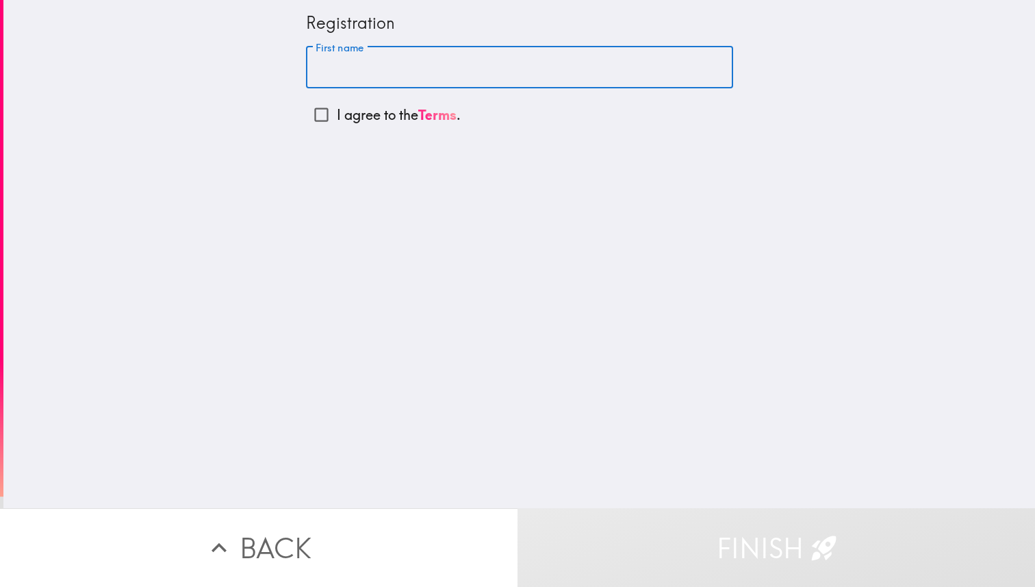
type input "Wardah"
click at [358, 114] on p "I agree to the Terms ." at bounding box center [399, 114] width 124 height 19
click at [337, 114] on input "I agree to the Terms ." at bounding box center [321, 114] width 31 height 31
checkbox input "true"
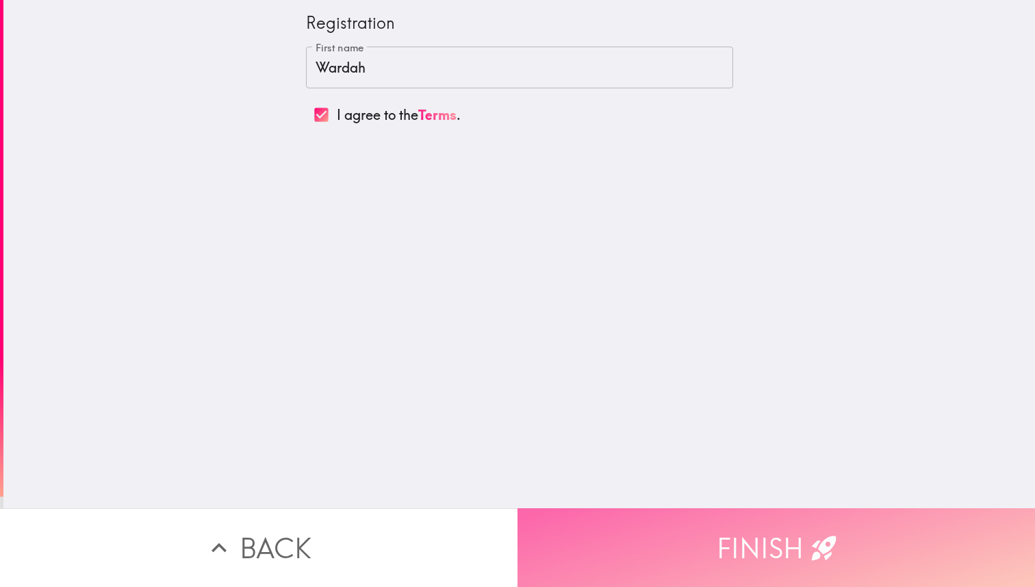
click at [727, 537] on button "Finish" at bounding box center [775, 547] width 517 height 79
